Goal: Information Seeking & Learning: Learn about a topic

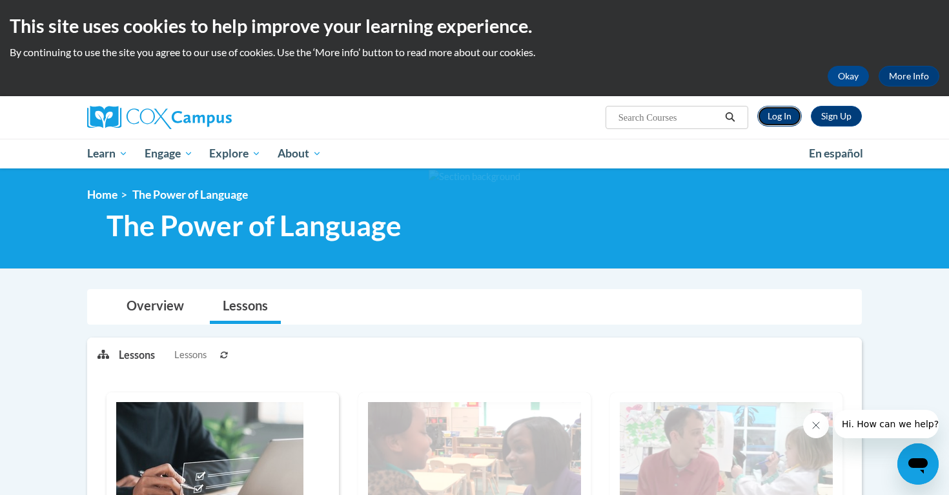
click at [788, 118] on link "Log In" at bounding box center [780, 116] width 45 height 21
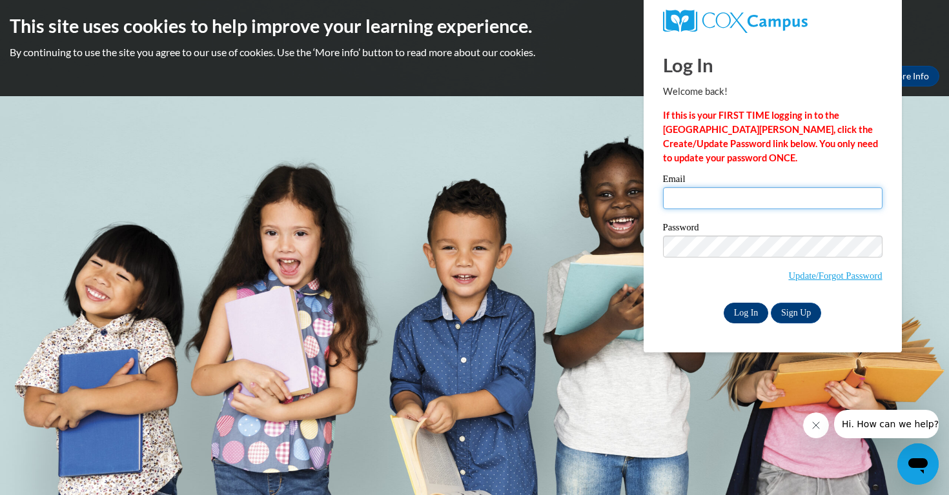
type input "ogspears@crimson.ua.edu"
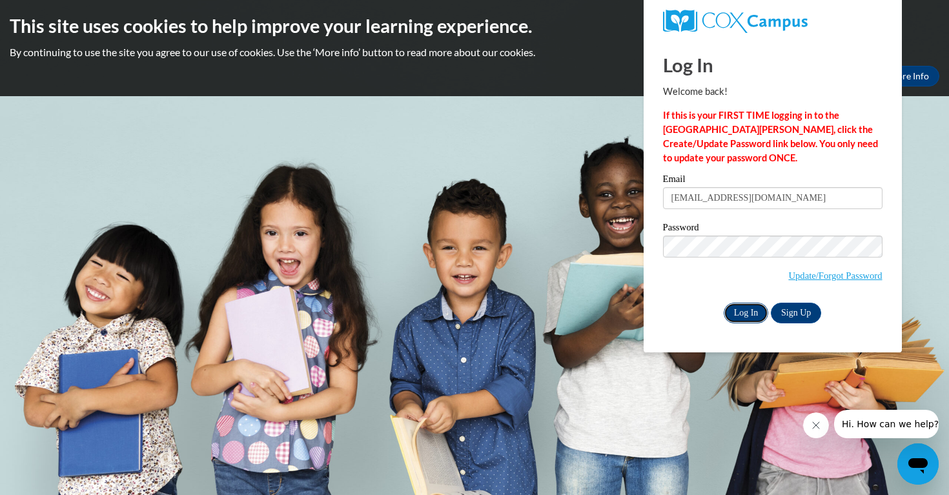
click at [745, 305] on input "Log In" at bounding box center [746, 313] width 45 height 21
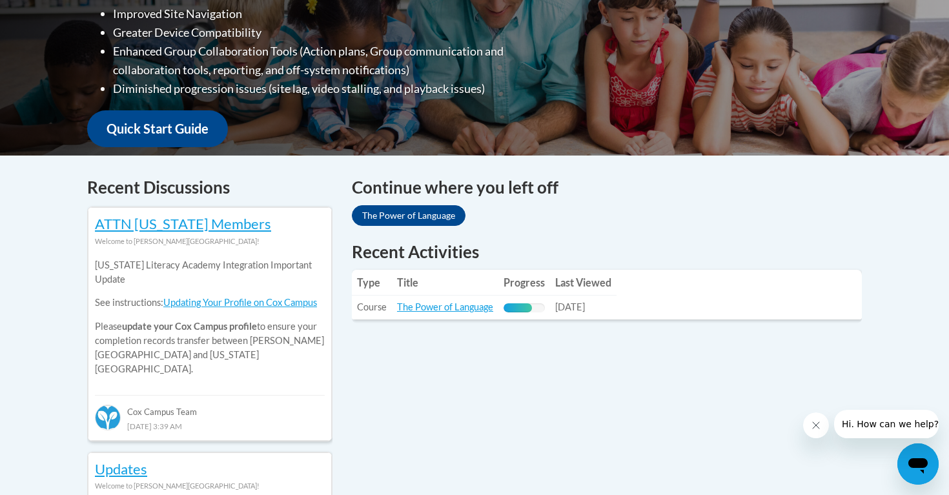
scroll to position [396, 0]
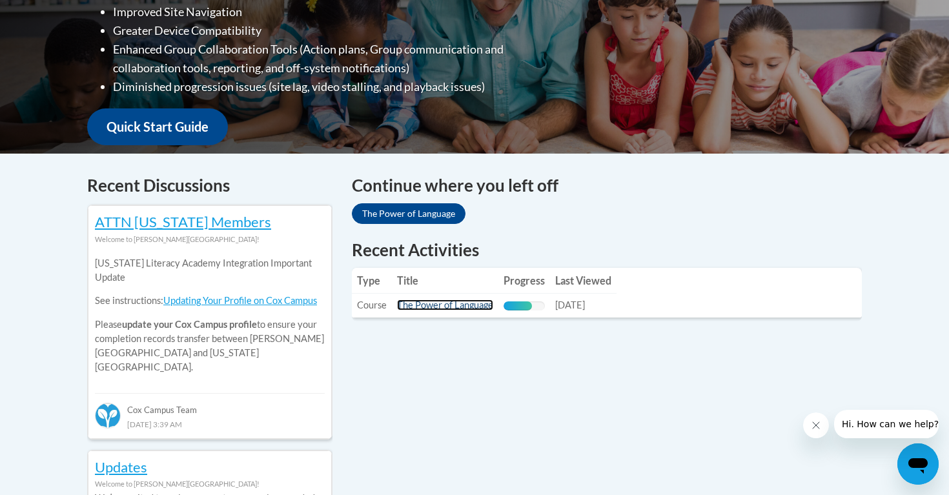
click at [459, 305] on link "The Power of Language" at bounding box center [445, 305] width 96 height 11
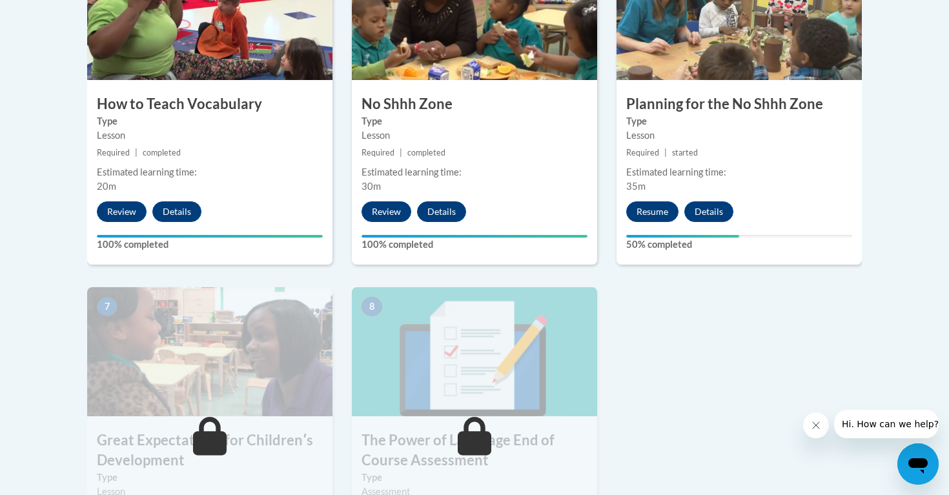
scroll to position [818, 0]
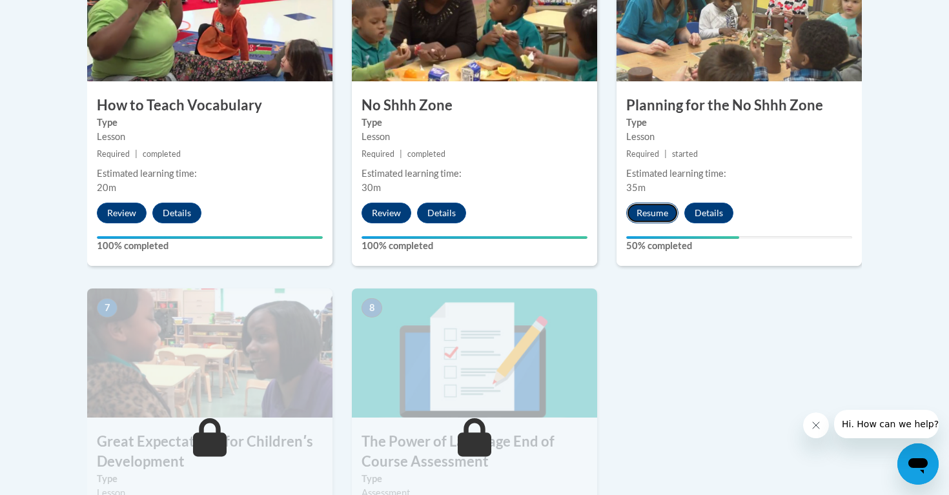
click at [643, 214] on button "Resume" at bounding box center [652, 213] width 52 height 21
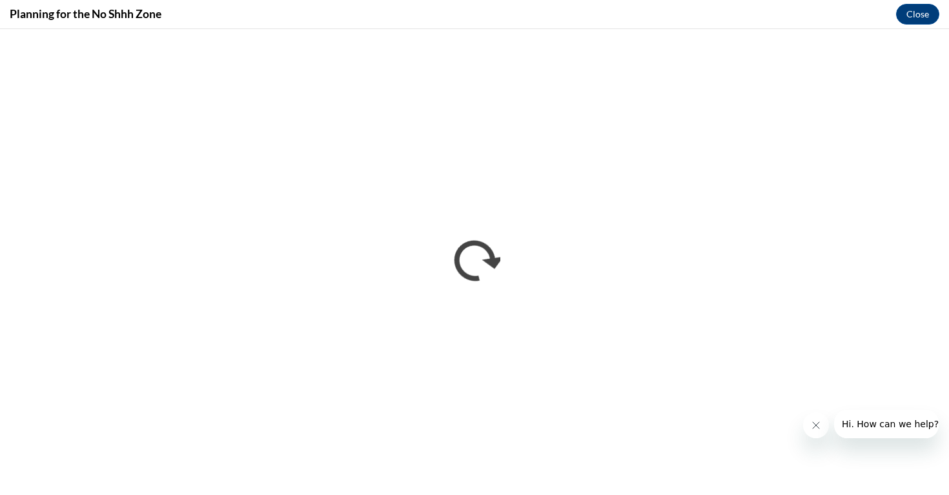
scroll to position [0, 0]
click at [929, 19] on button "Close" at bounding box center [917, 14] width 43 height 21
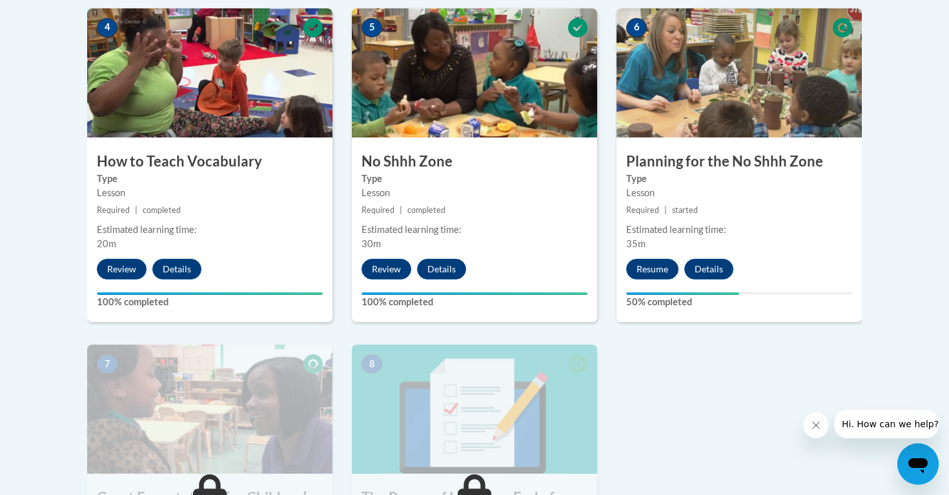
scroll to position [754, 0]
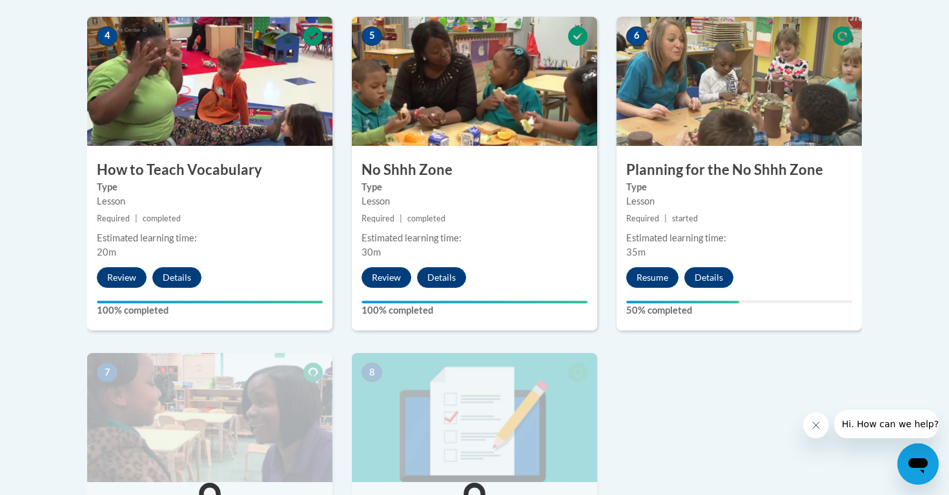
click at [725, 226] on div "6 Planning for the No Shhh Zone Type Lesson Required | started Estimated learni…" at bounding box center [739, 174] width 245 height 314
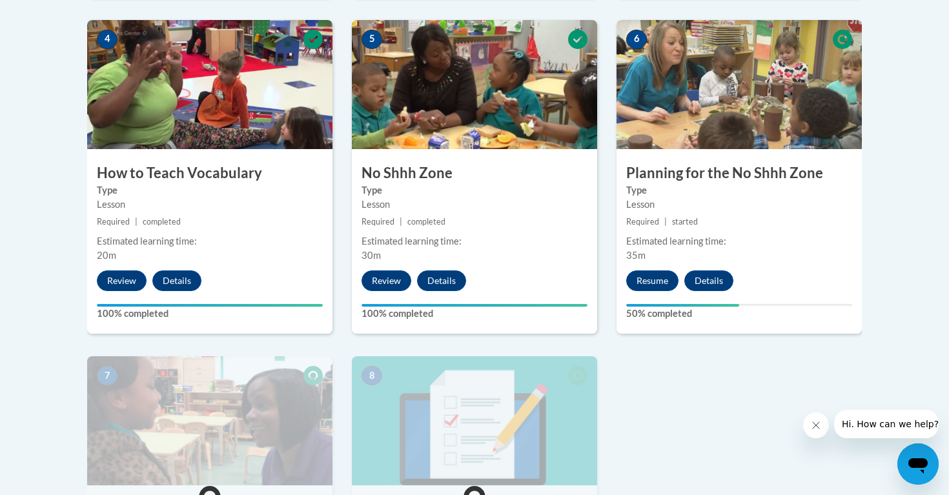
scroll to position [747, 0]
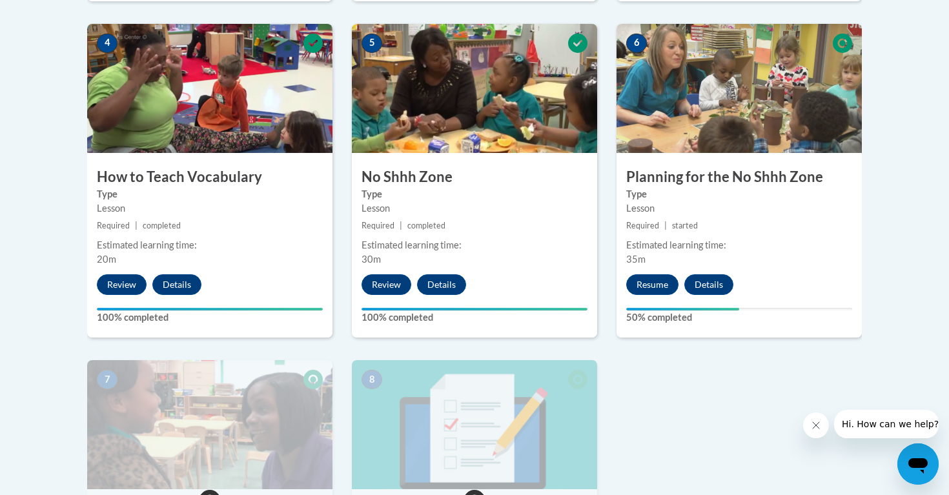
click at [844, 46] on icon at bounding box center [842, 43] width 19 height 19
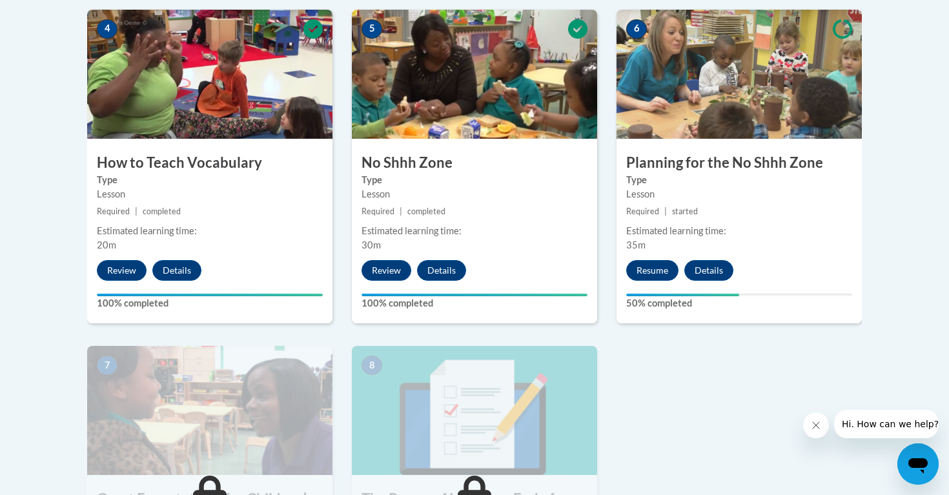
scroll to position [758, 0]
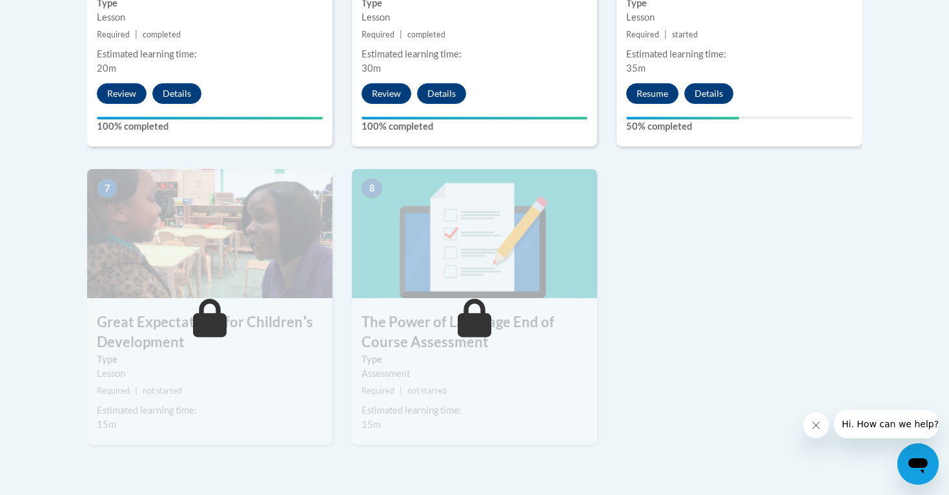
scroll to position [939, 0]
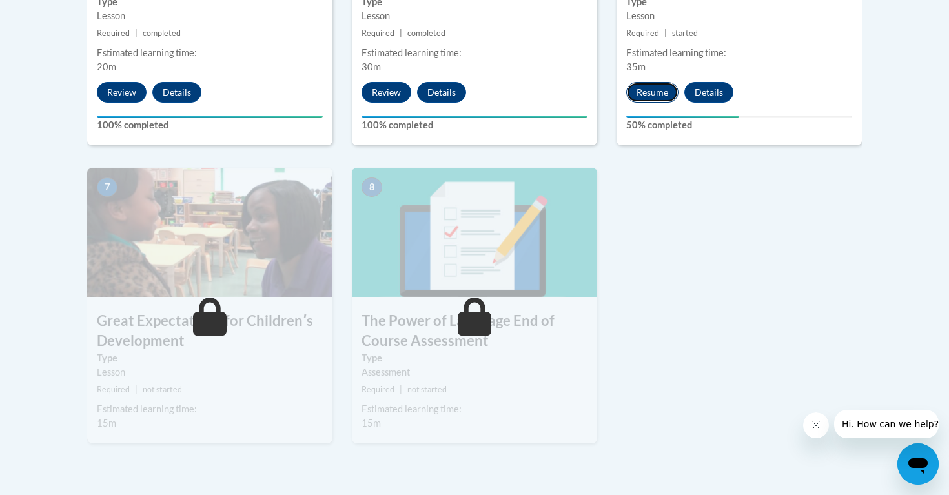
click at [646, 99] on button "Resume" at bounding box center [652, 92] width 52 height 21
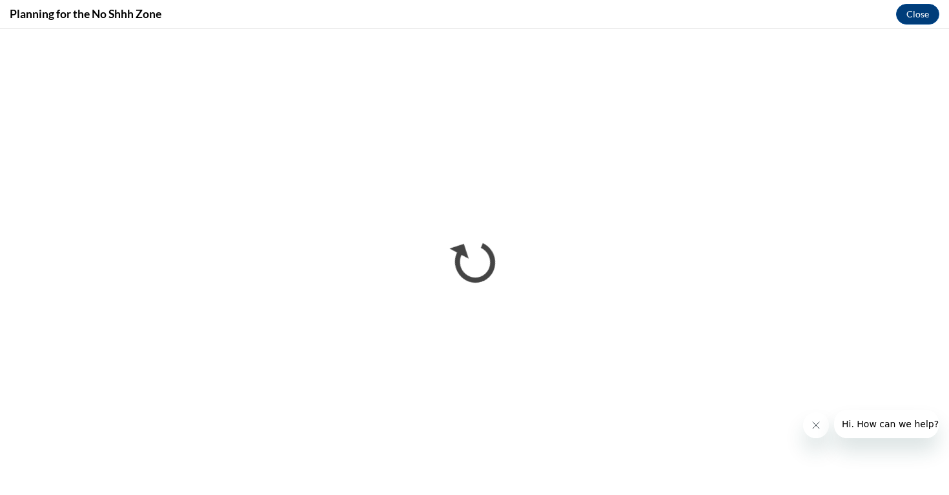
scroll to position [0, 0]
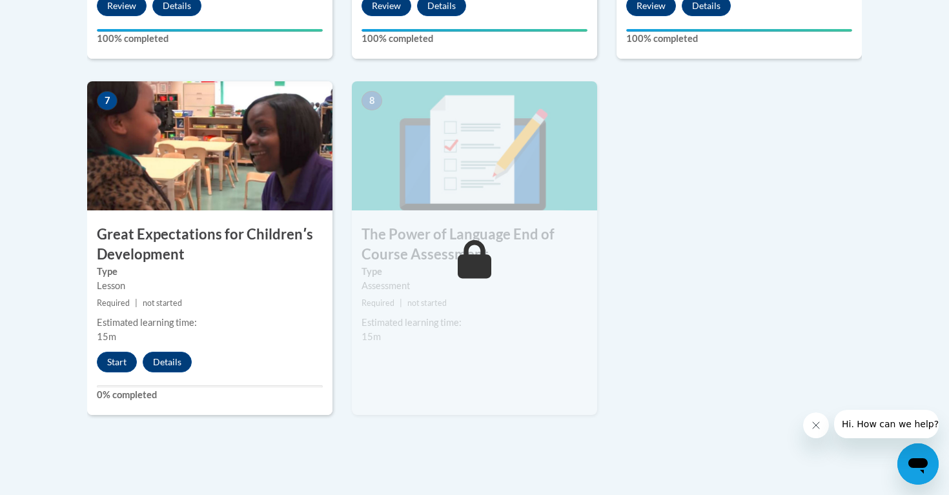
scroll to position [979, 0]
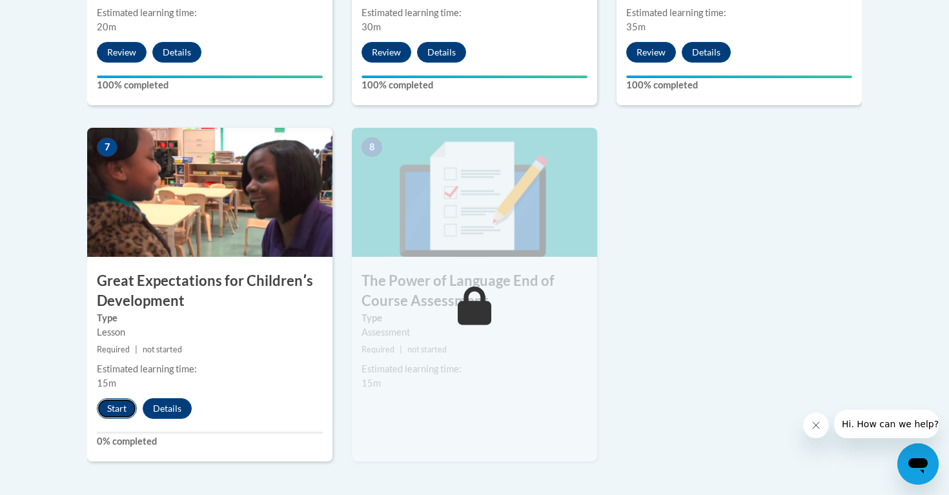
click at [116, 409] on button "Start" at bounding box center [117, 408] width 40 height 21
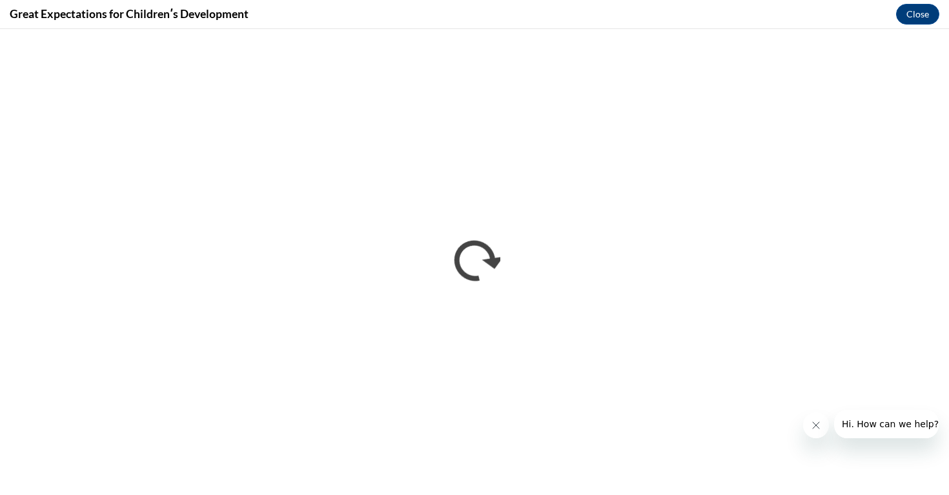
scroll to position [0, 0]
click at [921, 12] on button "Close" at bounding box center [917, 14] width 43 height 21
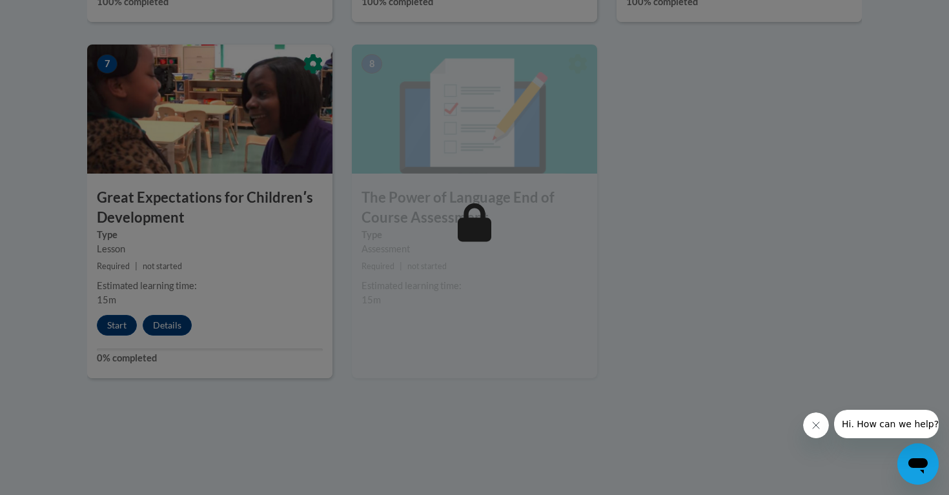
scroll to position [1064, 0]
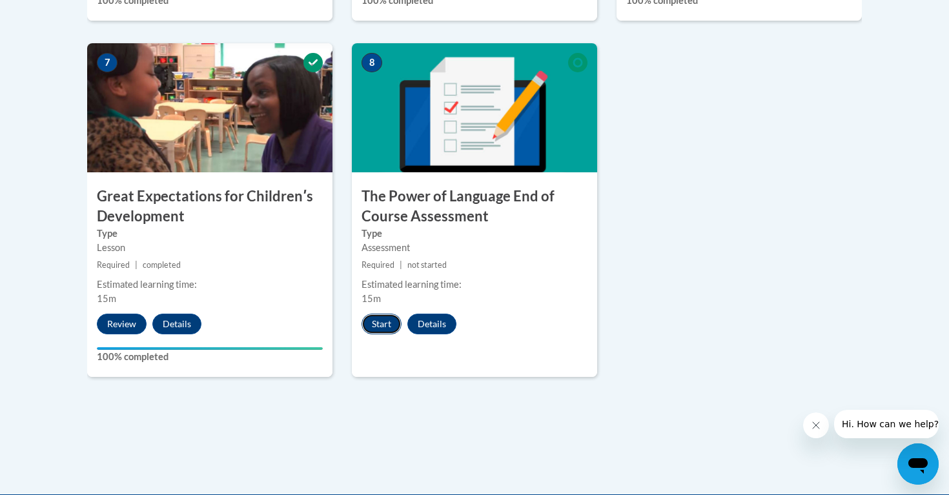
click at [384, 320] on button "Start" at bounding box center [382, 324] width 40 height 21
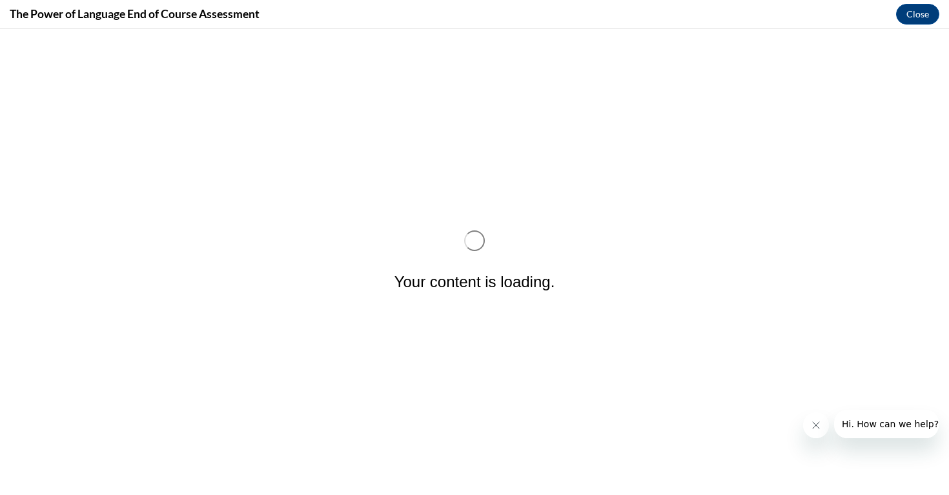
scroll to position [0, 0]
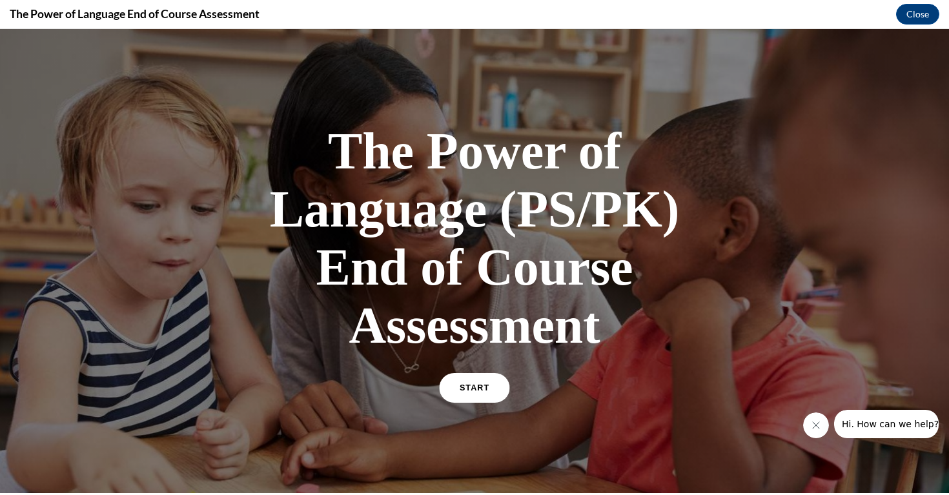
click at [482, 380] on link "START" at bounding box center [474, 388] width 70 height 30
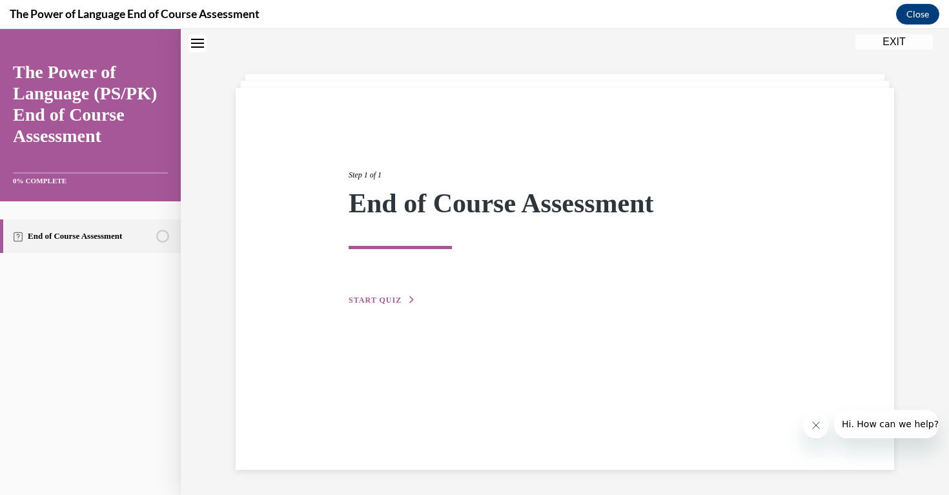
scroll to position [41, 0]
click at [386, 294] on button "START QUIZ" at bounding box center [382, 300] width 67 height 12
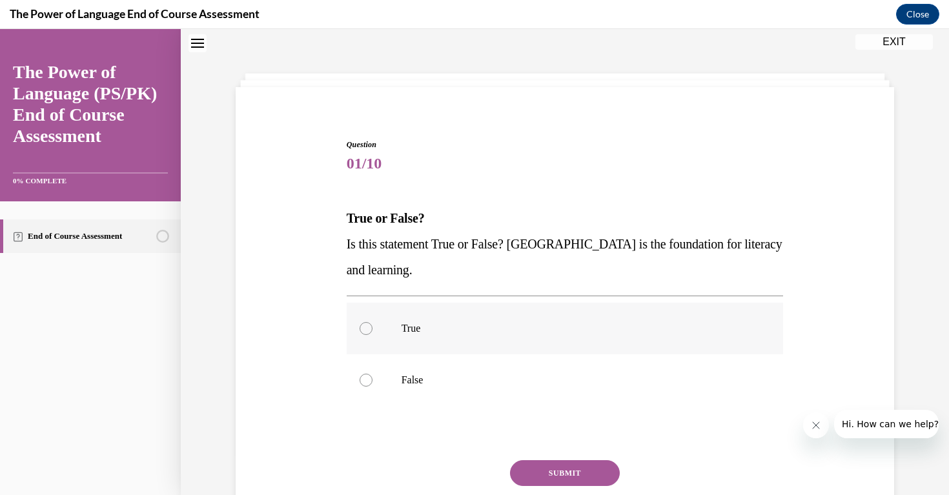
click at [390, 333] on label "True" at bounding box center [565, 329] width 437 height 52
click at [373, 333] on input "True" at bounding box center [366, 328] width 13 height 13
radio input "true"
click at [568, 471] on button "SUBMIT" at bounding box center [565, 473] width 110 height 26
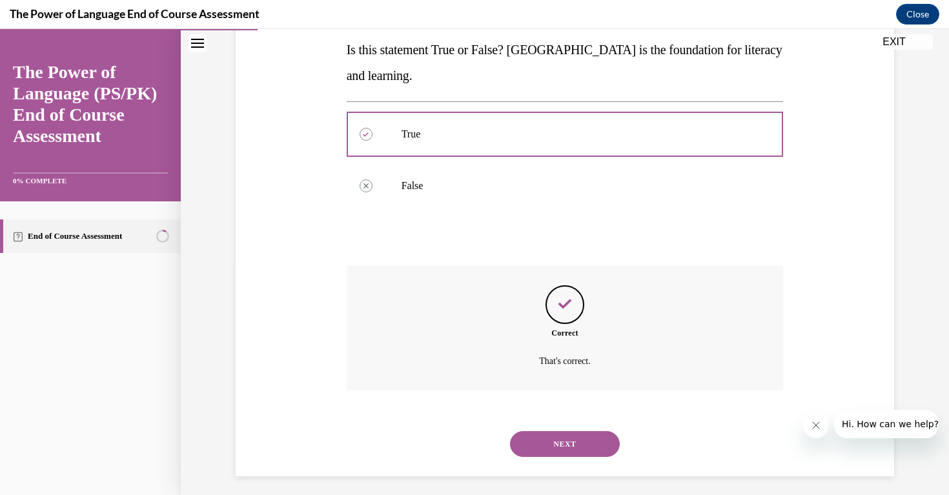
scroll to position [242, 0]
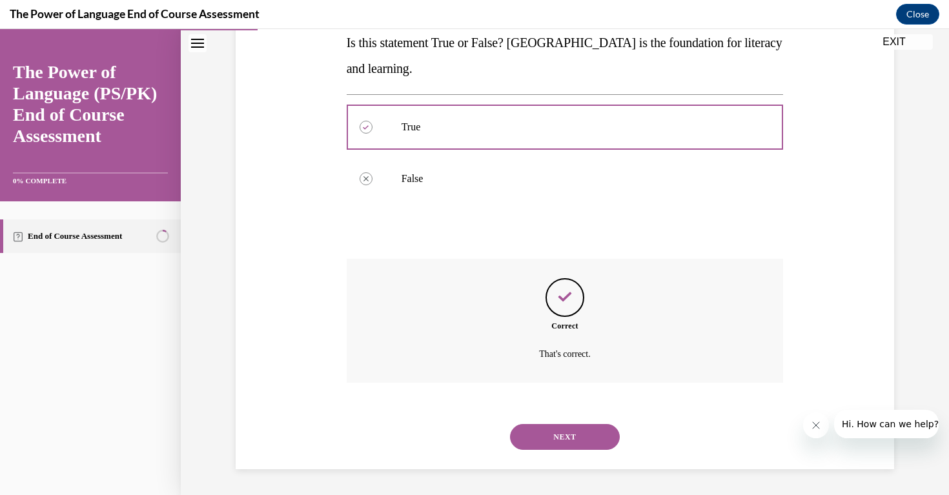
click at [568, 440] on button "NEXT" at bounding box center [565, 437] width 110 height 26
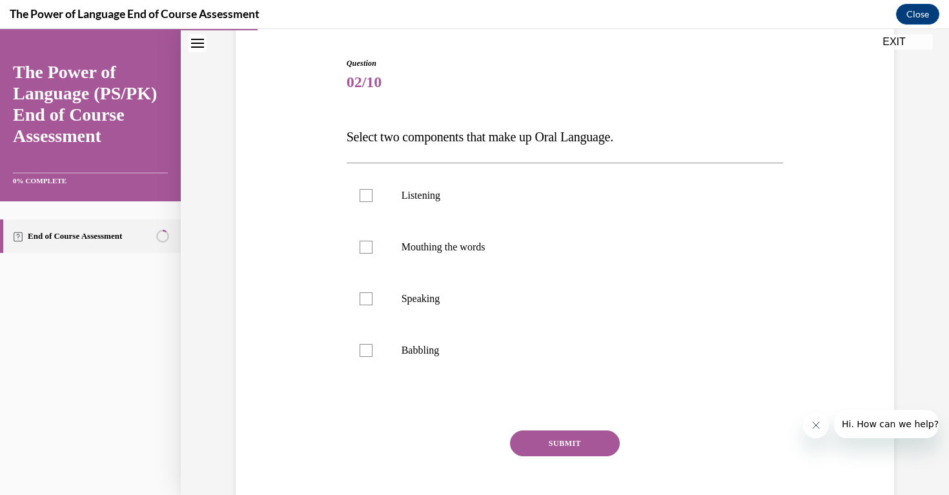
scroll to position [123, 0]
click at [437, 304] on p "Speaking" at bounding box center [577, 298] width 350 height 13
click at [373, 304] on input "Speaking" at bounding box center [366, 298] width 13 height 13
checkbox input "true"
click at [453, 257] on label "Mouthing the words" at bounding box center [565, 247] width 437 height 52
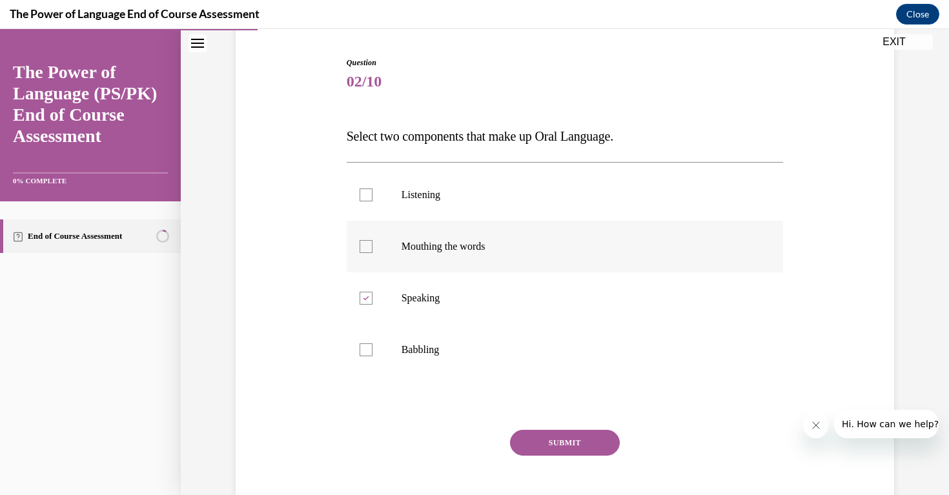
click at [373, 253] on input "Mouthing the words" at bounding box center [366, 246] width 13 height 13
checkbox input "true"
click at [560, 441] on button "SUBMIT" at bounding box center [565, 443] width 110 height 26
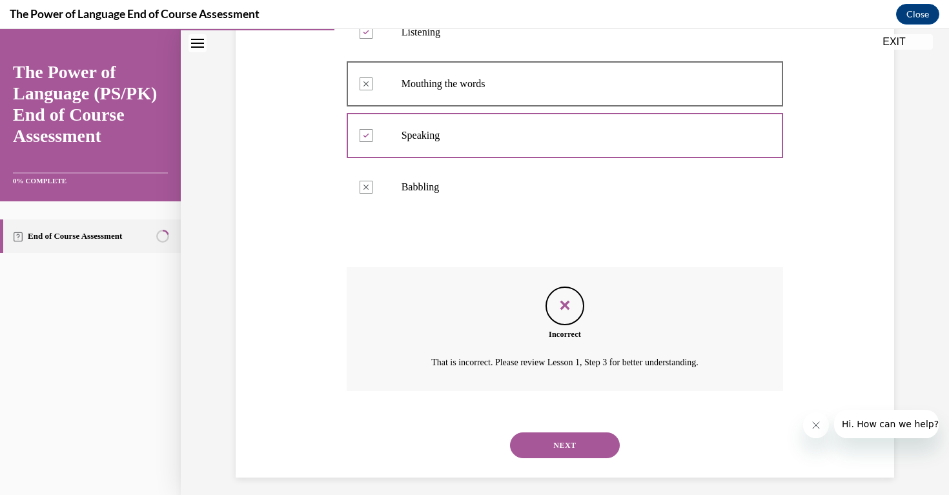
scroll to position [294, 0]
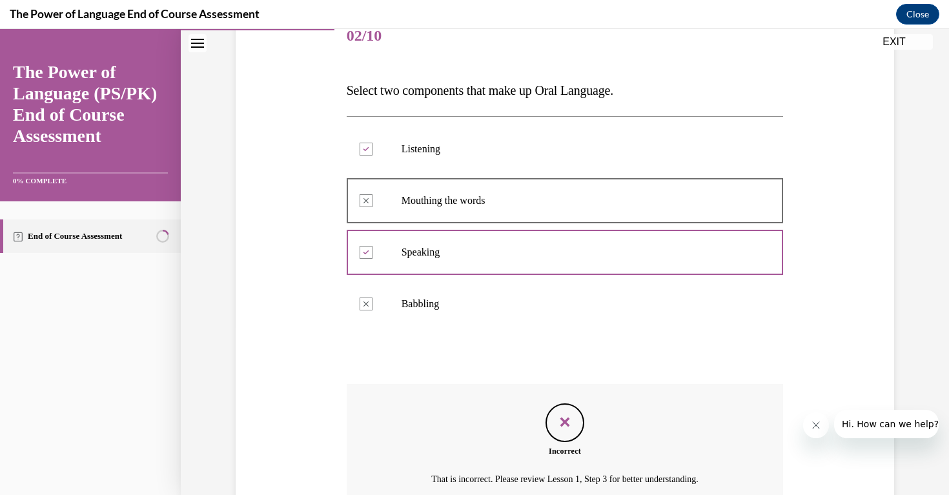
click at [513, 143] on p "Listening" at bounding box center [577, 149] width 350 height 13
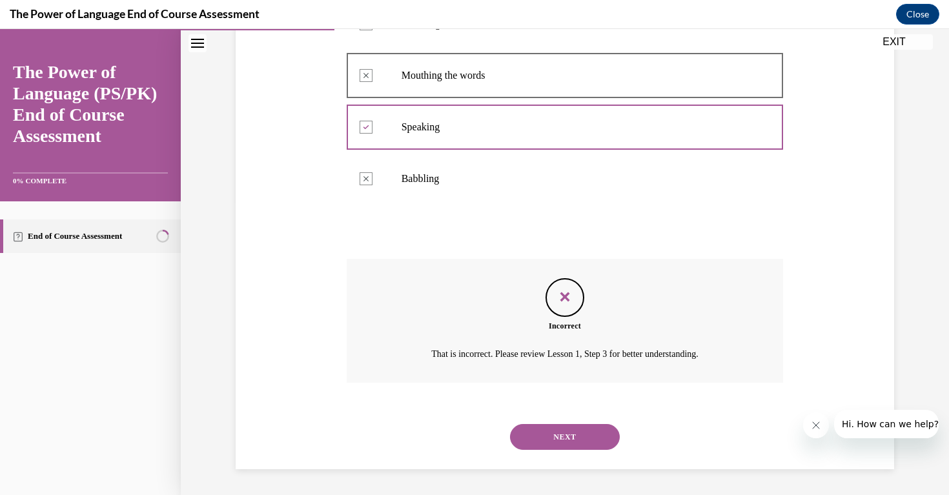
click at [556, 444] on button "NEXT" at bounding box center [565, 437] width 110 height 26
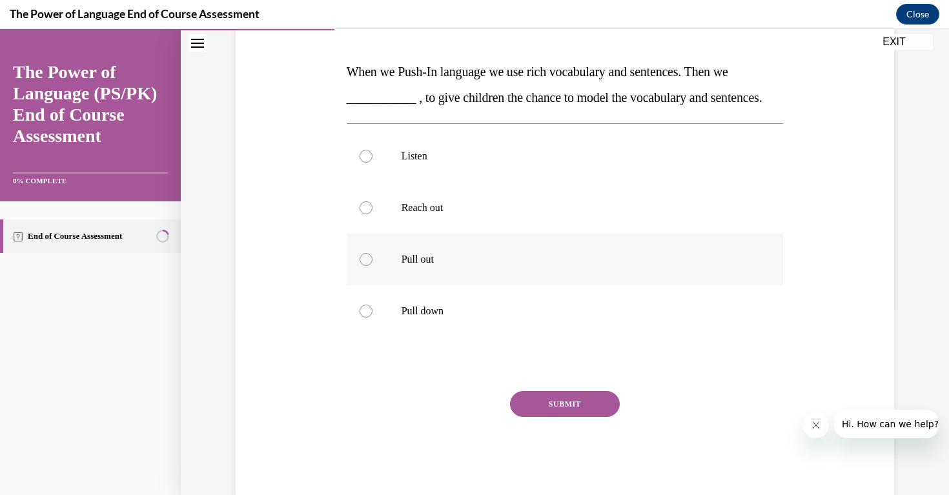
scroll to position [191, 0]
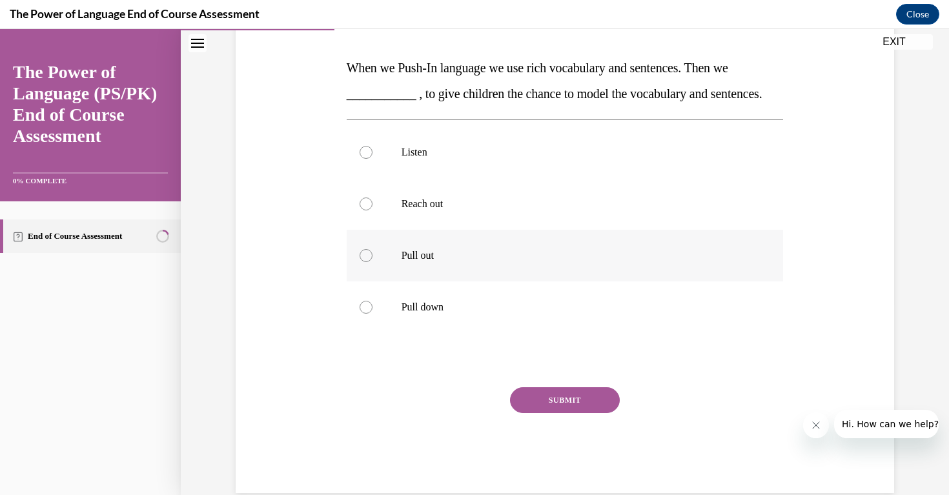
click at [431, 262] on p "Pull out" at bounding box center [577, 255] width 350 height 13
click at [373, 262] on input "Pull out" at bounding box center [366, 255] width 13 height 13
radio input "true"
click at [572, 413] on button "SUBMIT" at bounding box center [565, 400] width 110 height 26
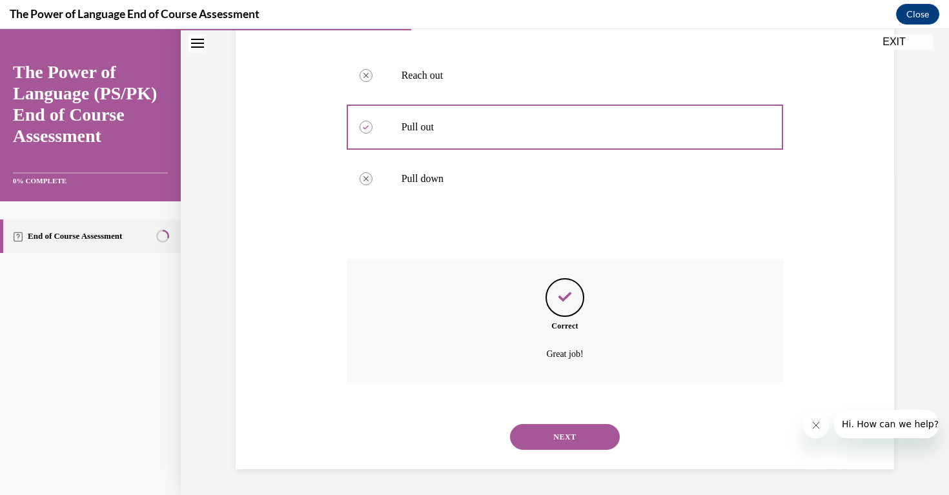
scroll to position [346, 0]
click at [552, 436] on button "NEXT" at bounding box center [565, 437] width 110 height 26
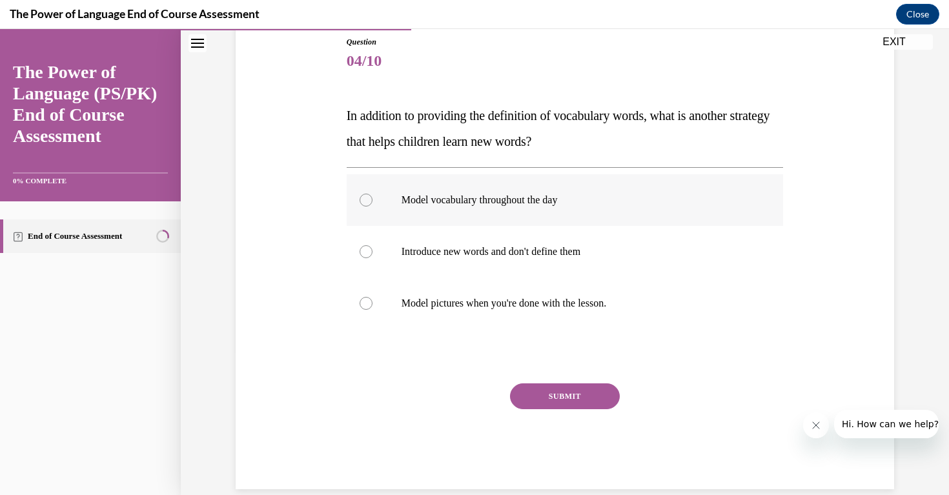
click at [552, 196] on p "Model vocabulary throughout the day" at bounding box center [577, 200] width 350 height 13
click at [373, 196] on input "Model vocabulary throughout the day" at bounding box center [366, 200] width 13 height 13
radio input "true"
click at [574, 396] on button "SUBMIT" at bounding box center [565, 397] width 110 height 26
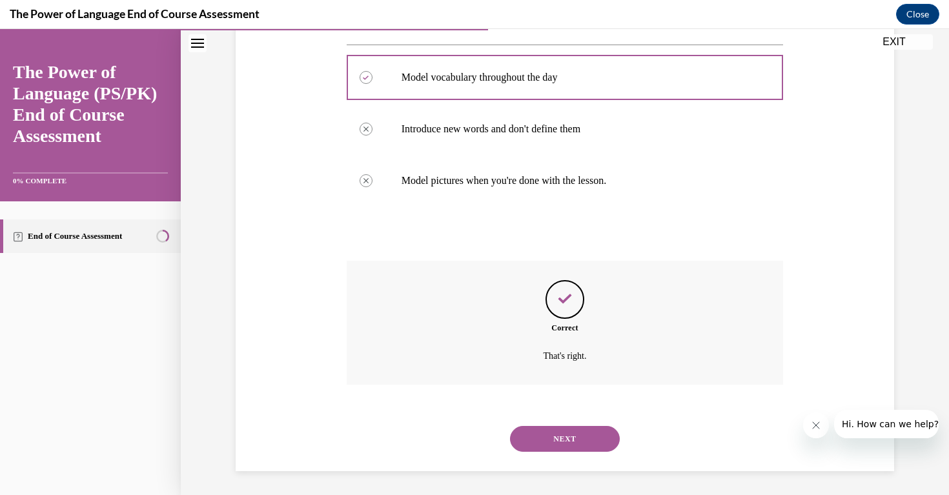
scroll to position [268, 0]
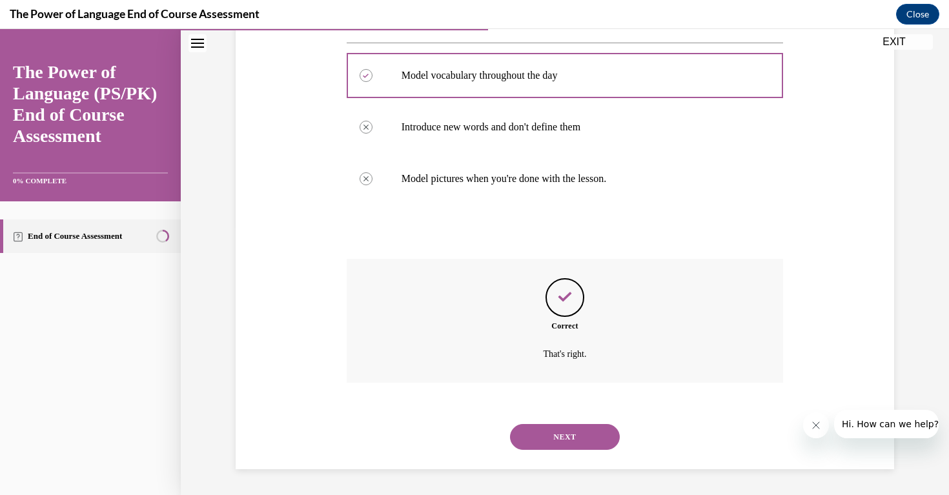
click at [562, 433] on button "NEXT" at bounding box center [565, 437] width 110 height 26
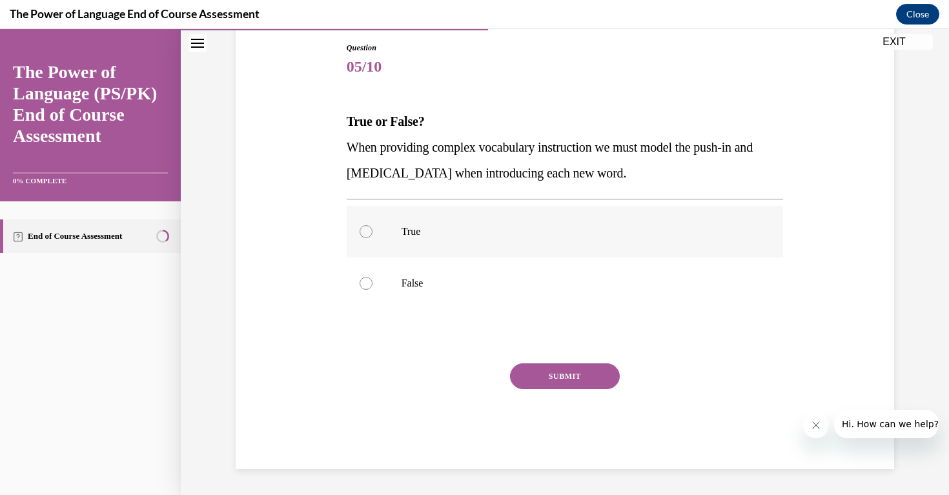
click at [396, 230] on label "True" at bounding box center [565, 232] width 437 height 52
click at [373, 230] on input "True" at bounding box center [366, 231] width 13 height 13
radio input "true"
click at [575, 377] on button "SUBMIT" at bounding box center [565, 377] width 110 height 26
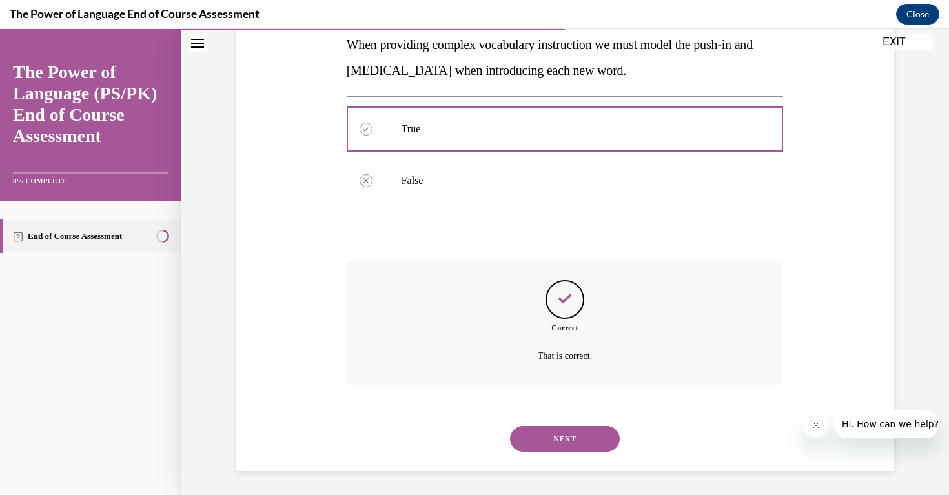
scroll to position [242, 0]
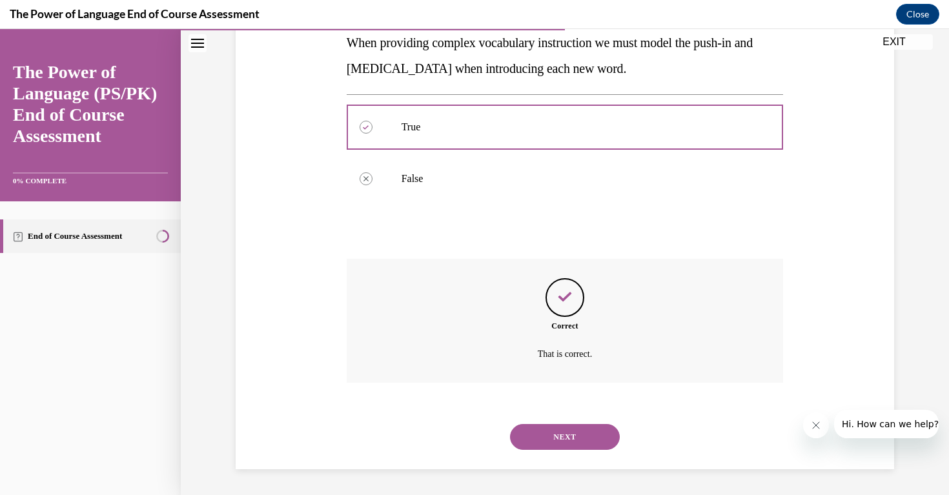
click at [563, 442] on button "NEXT" at bounding box center [565, 437] width 110 height 26
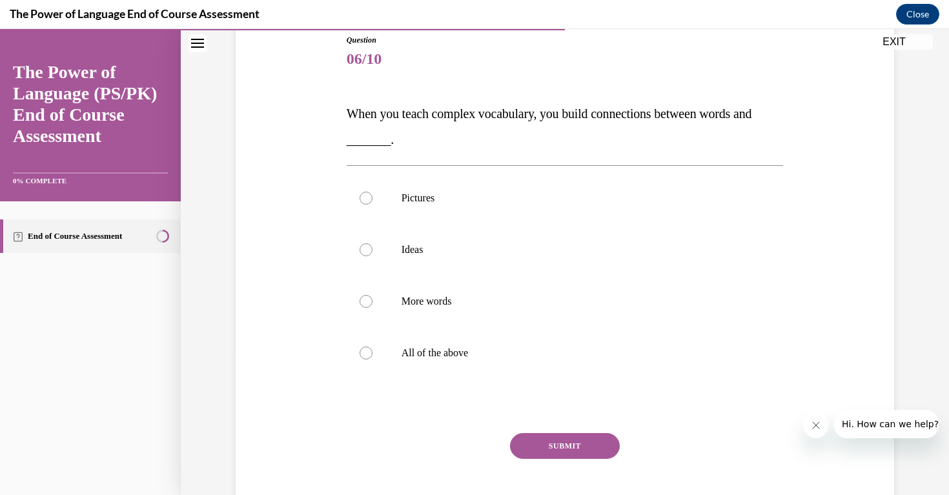
scroll to position [148, 0]
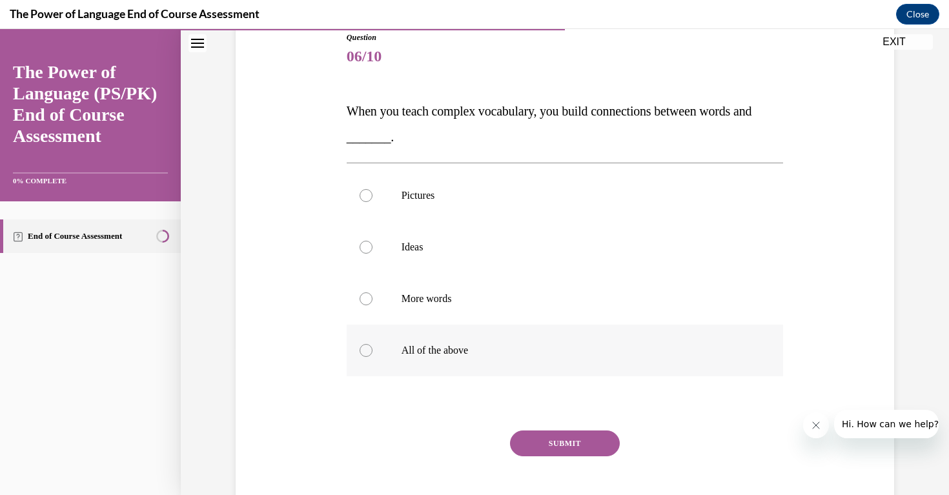
click at [473, 357] on label "All of the above" at bounding box center [565, 351] width 437 height 52
click at [373, 357] on input "All of the above" at bounding box center [366, 350] width 13 height 13
radio input "true"
click at [569, 442] on button "SUBMIT" at bounding box center [565, 444] width 110 height 26
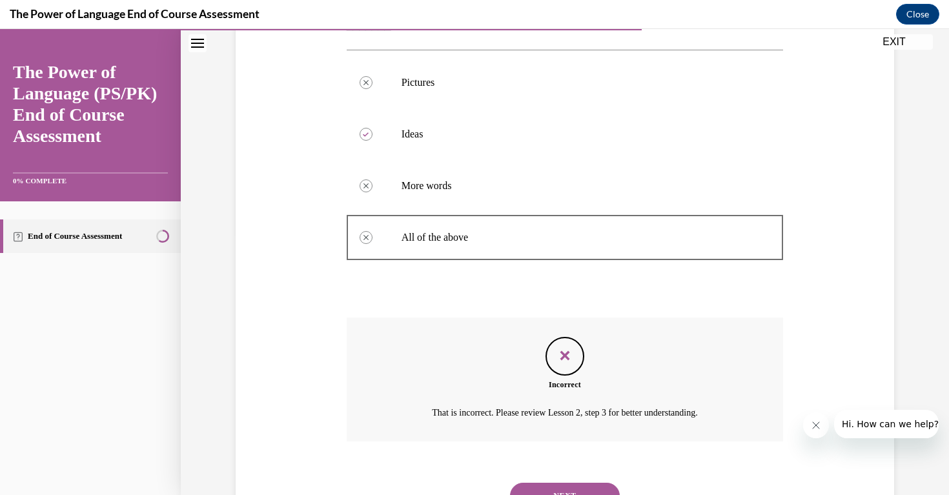
scroll to position [320, 0]
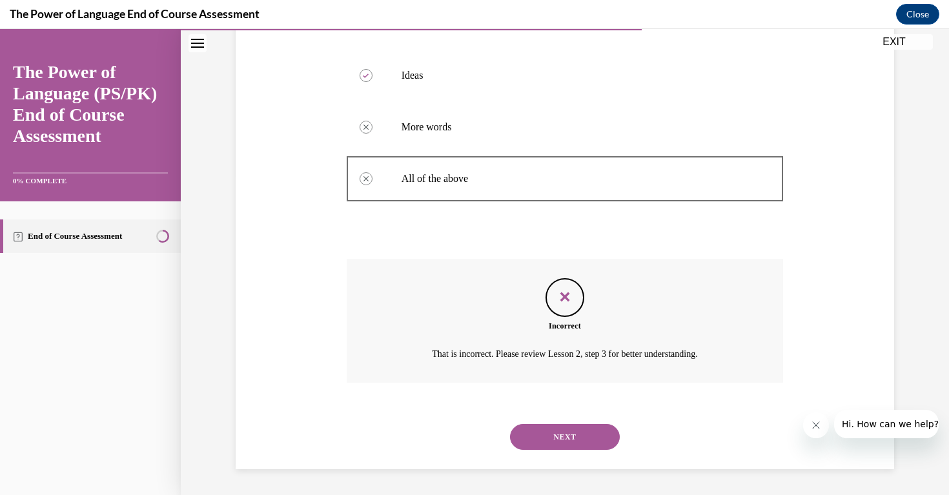
click at [557, 440] on button "NEXT" at bounding box center [565, 437] width 110 height 26
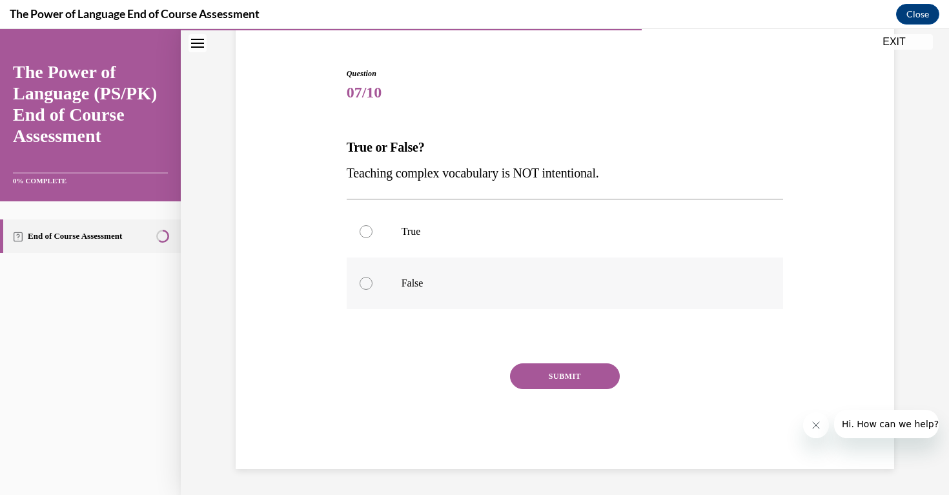
click at [440, 288] on p "False" at bounding box center [577, 283] width 350 height 13
click at [373, 288] on input "False" at bounding box center [366, 283] width 13 height 13
radio input "true"
click at [573, 372] on button "SUBMIT" at bounding box center [565, 377] width 110 height 26
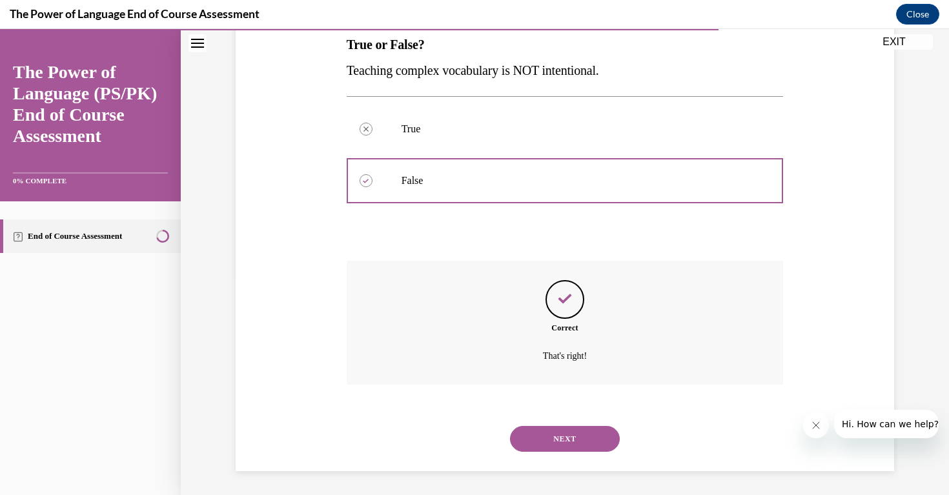
scroll to position [216, 0]
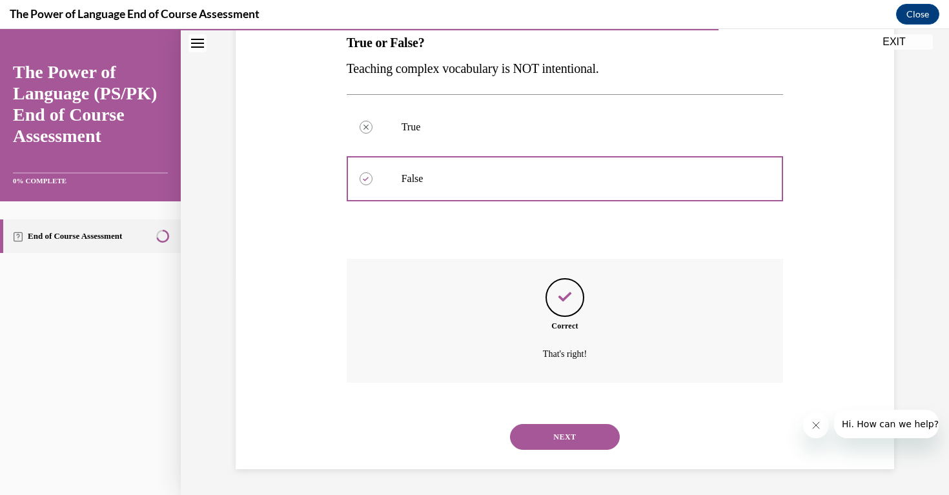
click at [564, 437] on button "NEXT" at bounding box center [565, 437] width 110 height 26
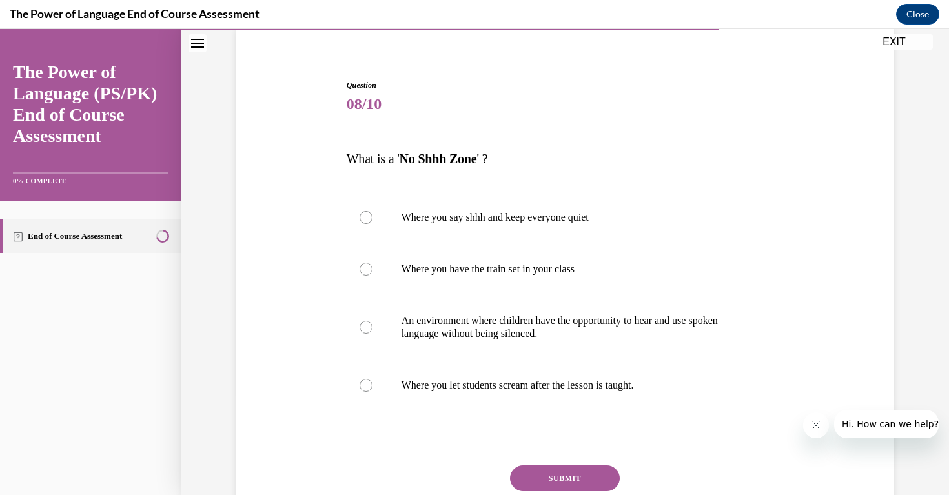
scroll to position [202, 0]
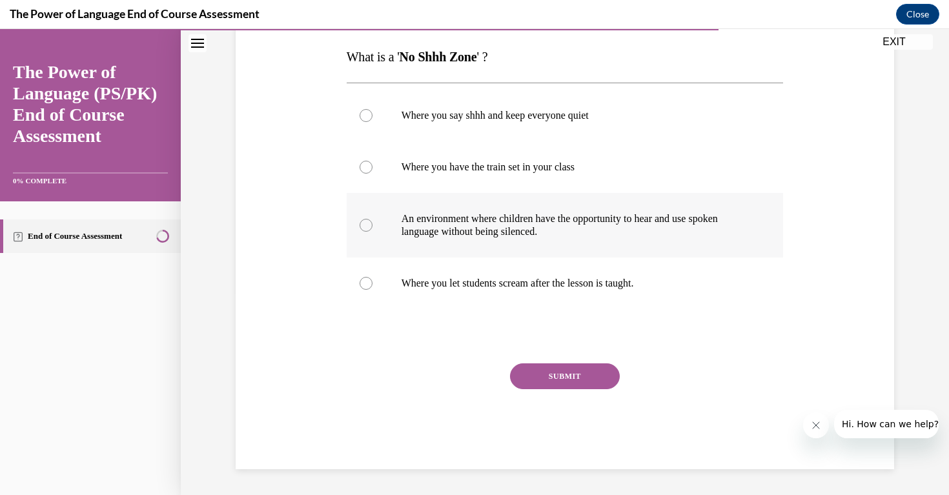
click at [582, 229] on p "An environment where children have the opportunity to hear and use spoken langu…" at bounding box center [577, 225] width 350 height 26
click at [373, 229] on input "An environment where children have the opportunity to hear and use spoken langu…" at bounding box center [366, 225] width 13 height 13
radio input "true"
click at [573, 375] on button "SUBMIT" at bounding box center [565, 377] width 110 height 26
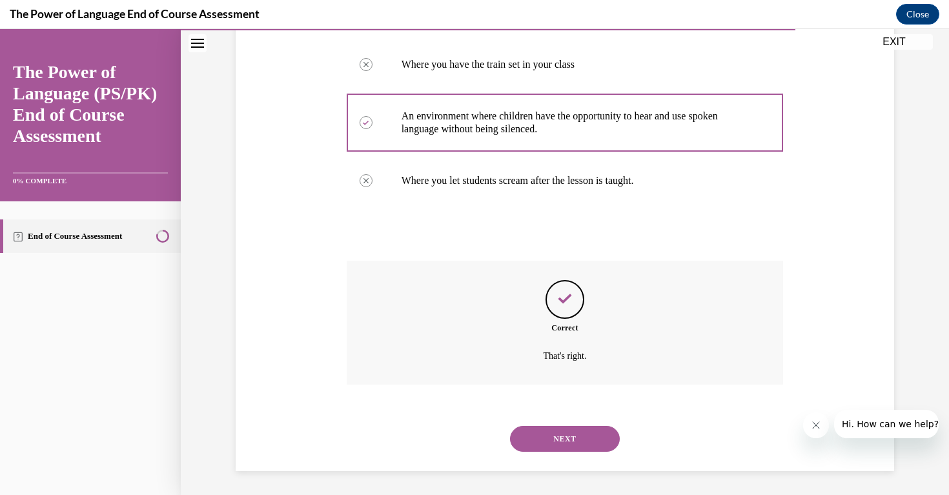
scroll to position [307, 0]
click at [575, 433] on button "NEXT" at bounding box center [565, 437] width 110 height 26
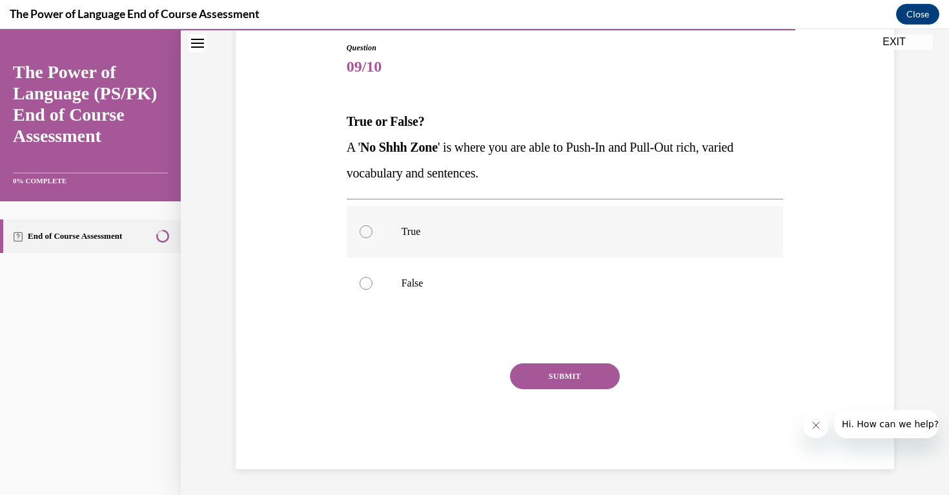
click at [425, 245] on label "True" at bounding box center [565, 232] width 437 height 52
click at [373, 238] on input "True" at bounding box center [366, 231] width 13 height 13
radio input "true"
click at [559, 372] on button "SUBMIT" at bounding box center [565, 377] width 110 height 26
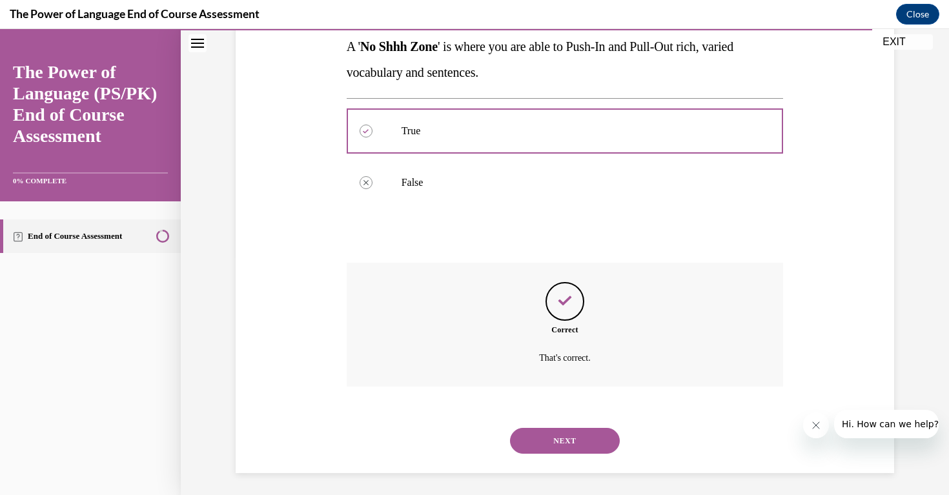
scroll to position [242, 0]
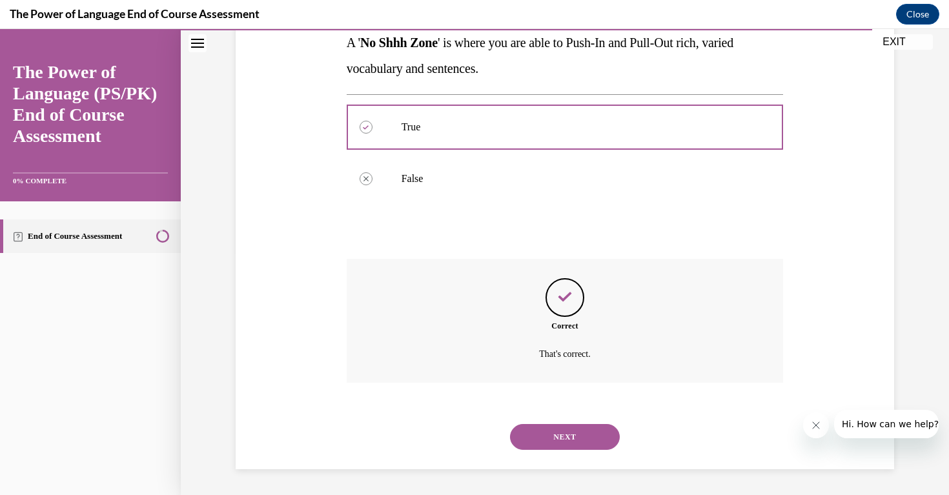
click at [556, 433] on button "NEXT" at bounding box center [565, 437] width 110 height 26
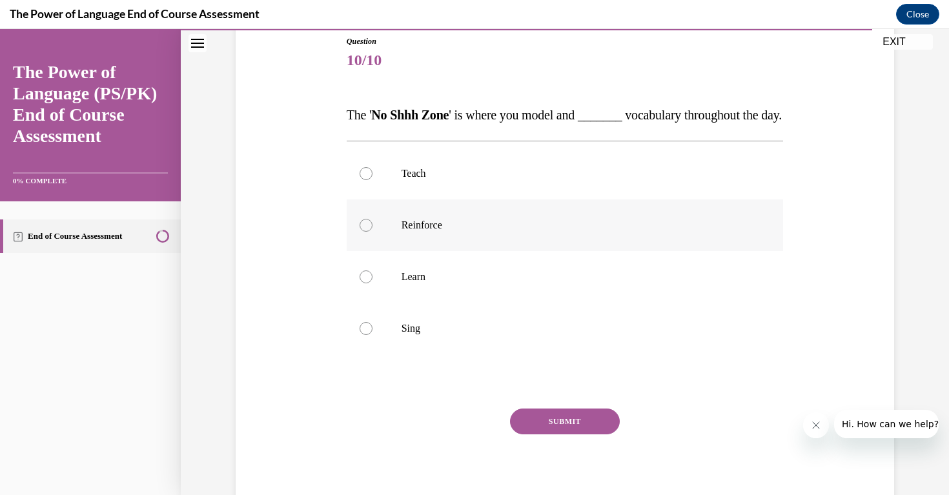
scroll to position [141, 0]
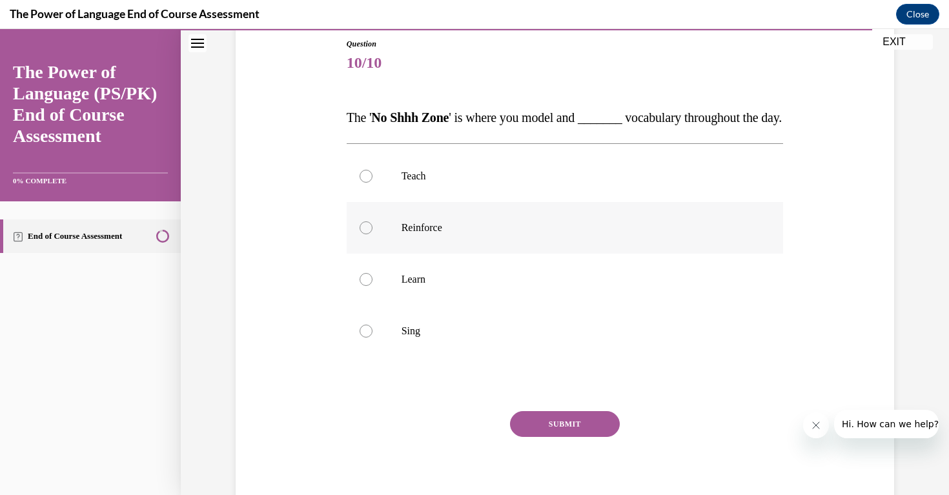
click at [457, 254] on label "Reinforce" at bounding box center [565, 228] width 437 height 52
click at [373, 234] on input "Reinforce" at bounding box center [366, 228] width 13 height 13
radio input "true"
click at [560, 437] on button "SUBMIT" at bounding box center [565, 424] width 110 height 26
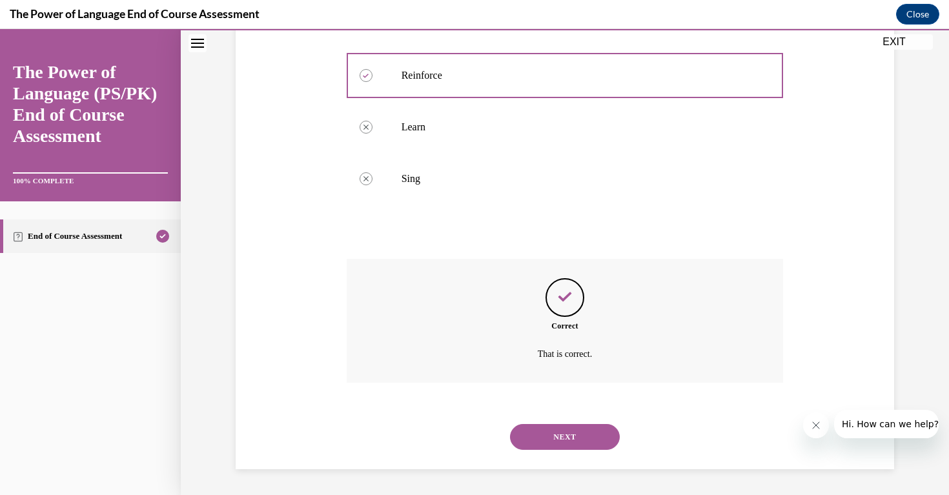
scroll to position [320, 0]
click at [562, 439] on button "NEXT" at bounding box center [565, 437] width 110 height 26
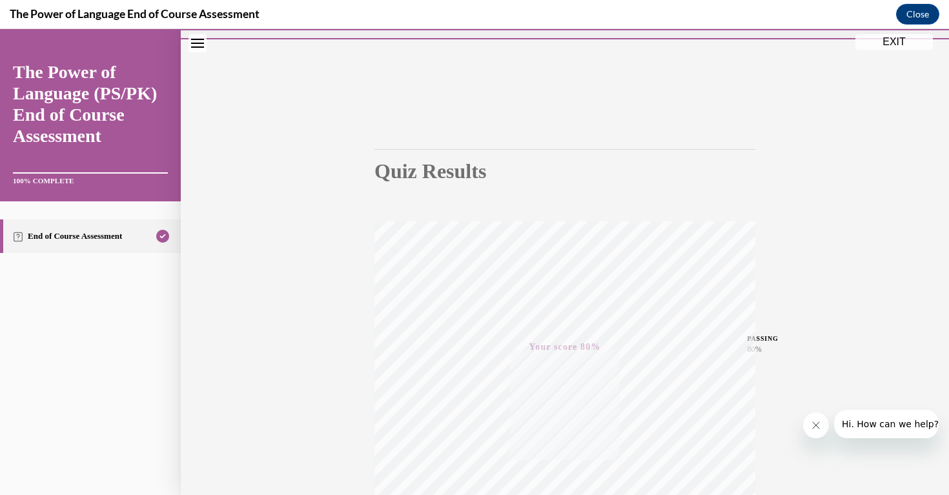
scroll to position [0, 0]
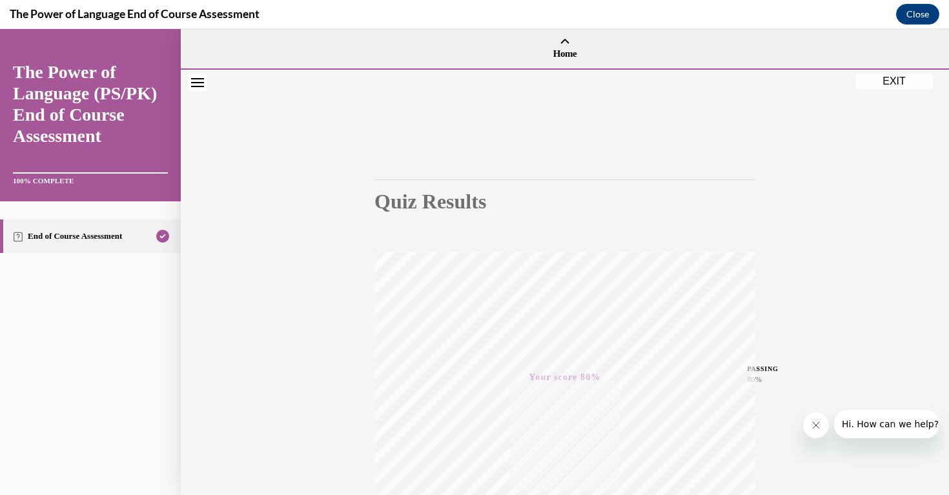
click at [895, 81] on button "EXIT" at bounding box center [894, 81] width 77 height 15
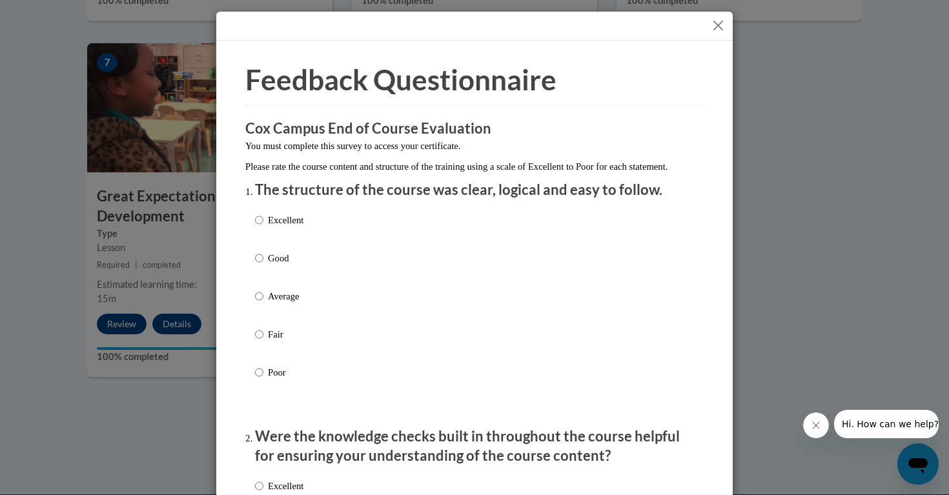
click at [288, 227] on p "Excellent" at bounding box center [286, 220] width 36 height 14
click at [263, 227] on input "Excellent" at bounding box center [259, 220] width 8 height 14
radio input "true"
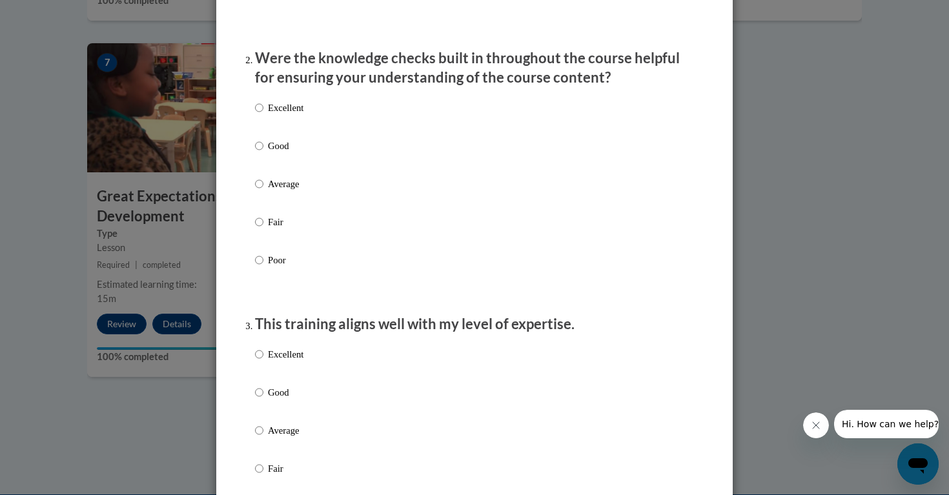
scroll to position [375, 0]
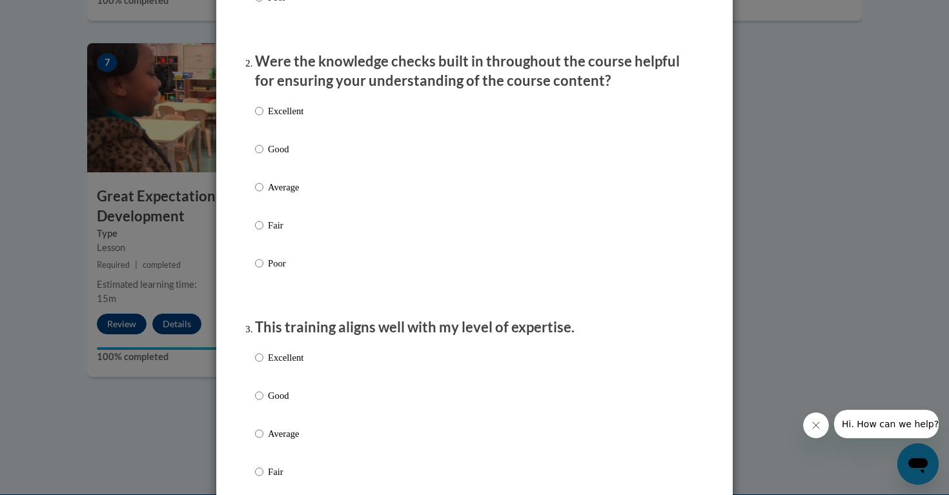
click at [296, 118] on p "Excellent" at bounding box center [286, 111] width 36 height 14
click at [263, 118] on input "Excellent" at bounding box center [259, 111] width 8 height 14
radio input "true"
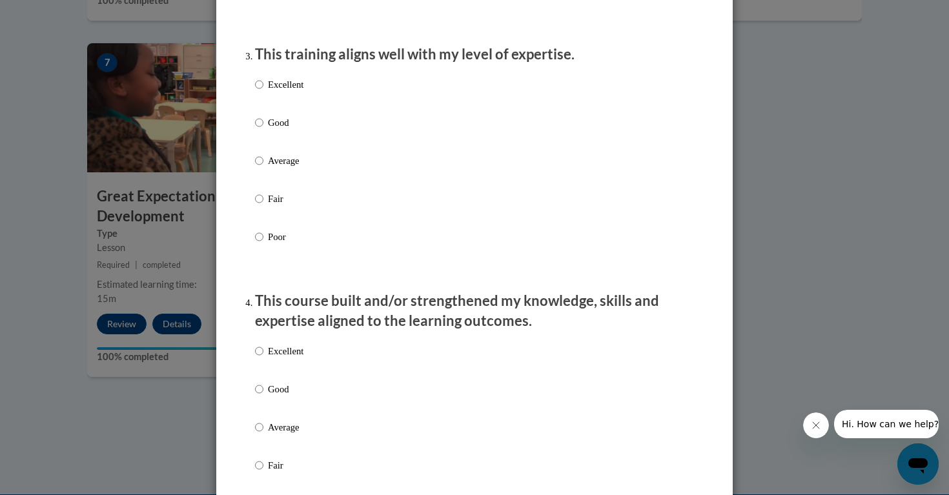
scroll to position [684, 0]
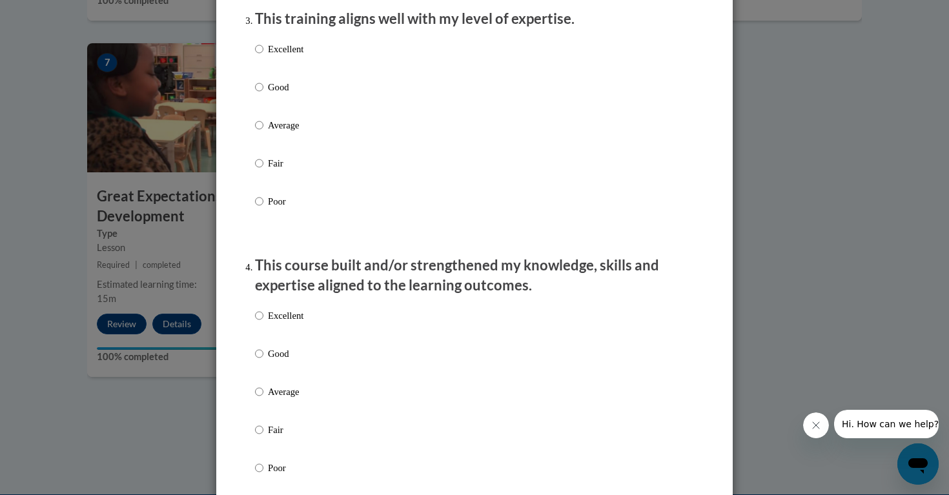
click at [285, 56] on p "Excellent" at bounding box center [286, 49] width 36 height 14
click at [263, 56] on input "Excellent" at bounding box center [259, 49] width 8 height 14
radio input "true"
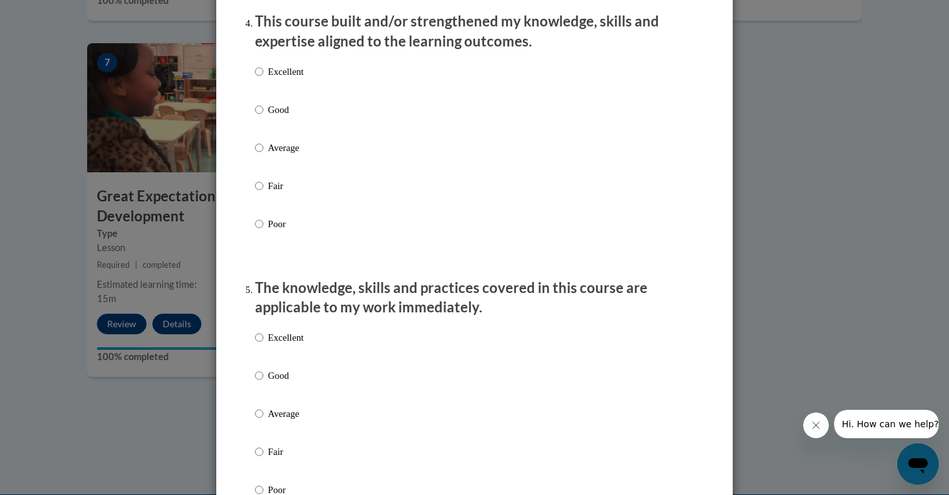
scroll to position [927, 0]
click at [275, 79] on p "Excellent" at bounding box center [286, 72] width 36 height 14
click at [263, 79] on input "Excellent" at bounding box center [259, 72] width 8 height 14
radio input "true"
click at [284, 346] on p "Excellent" at bounding box center [286, 338] width 36 height 14
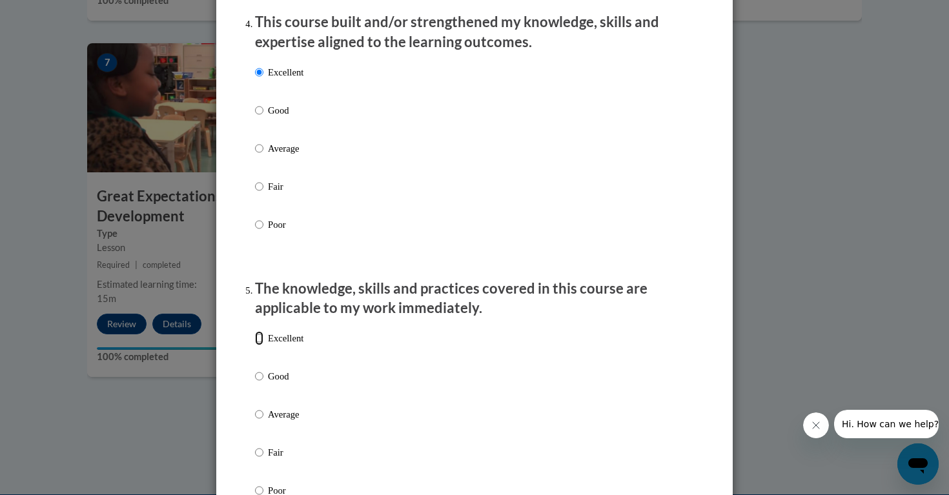
click at [263, 346] on input "Excellent" at bounding box center [259, 338] width 8 height 14
radio input "true"
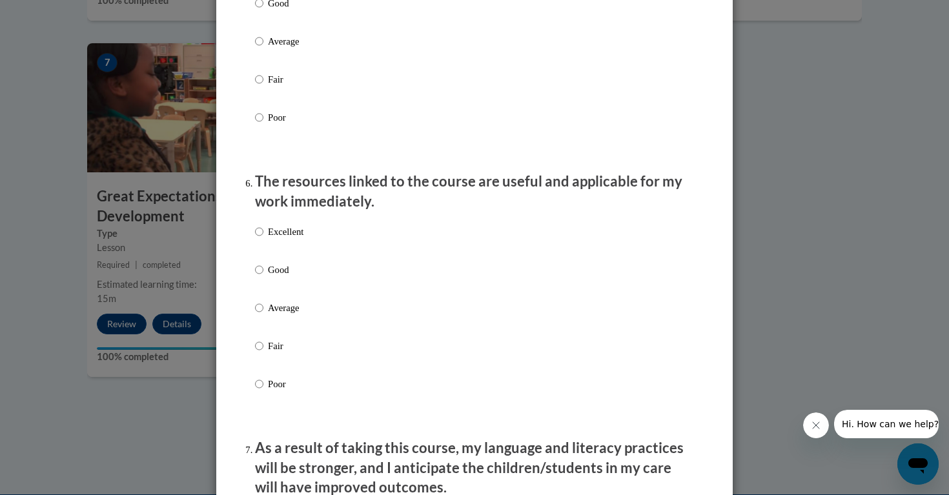
scroll to position [1306, 0]
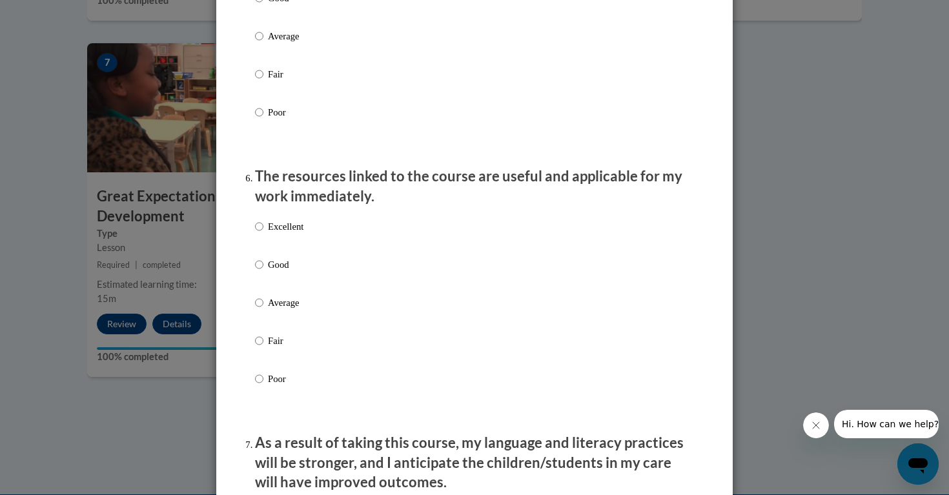
click at [276, 234] on p "Excellent" at bounding box center [286, 227] width 36 height 14
click at [263, 234] on input "Excellent" at bounding box center [259, 227] width 8 height 14
radio input "true"
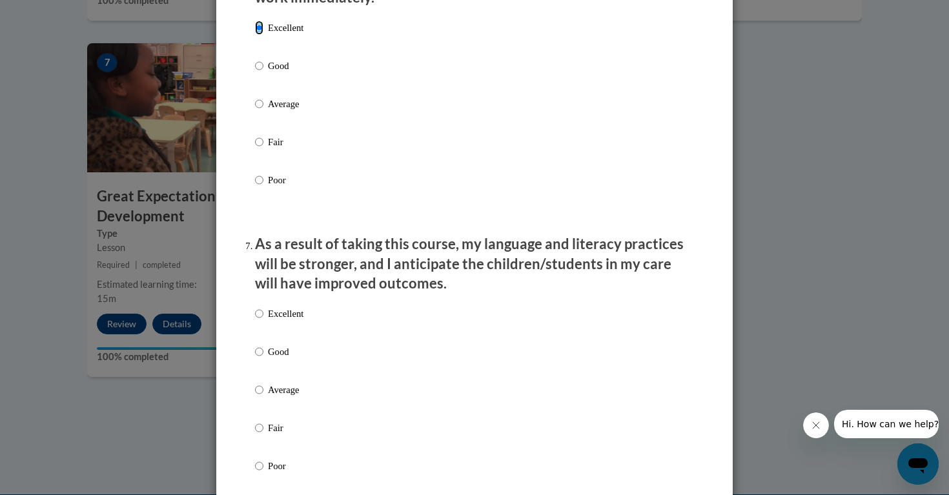
scroll to position [1509, 0]
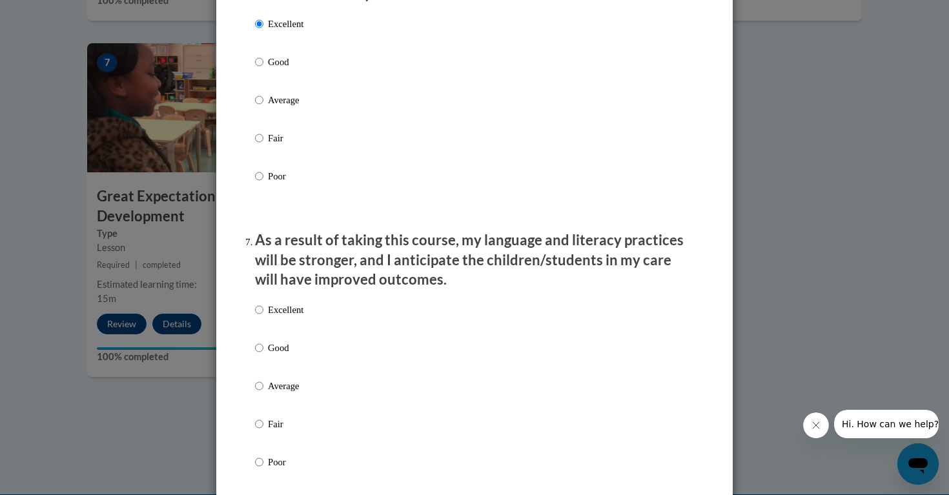
click at [280, 317] on p "Excellent" at bounding box center [286, 310] width 36 height 14
click at [263, 317] on input "Excellent" at bounding box center [259, 310] width 8 height 14
radio input "true"
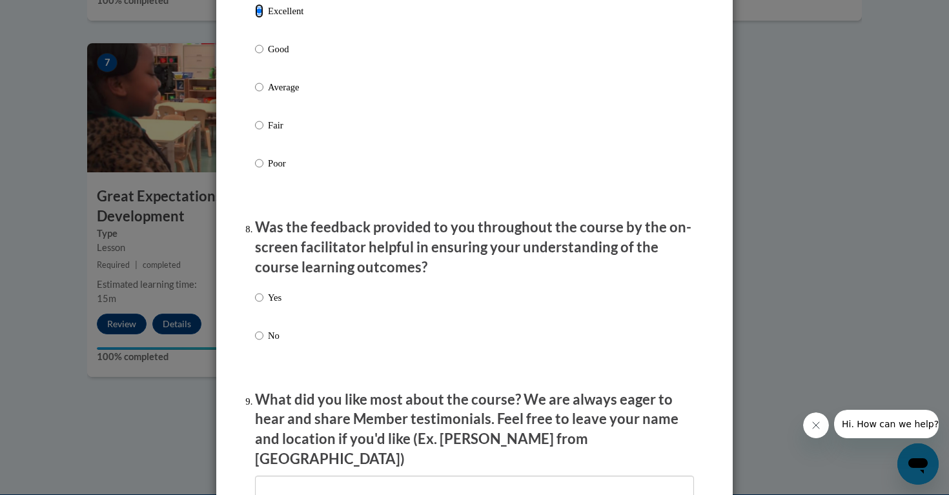
scroll to position [1821, 0]
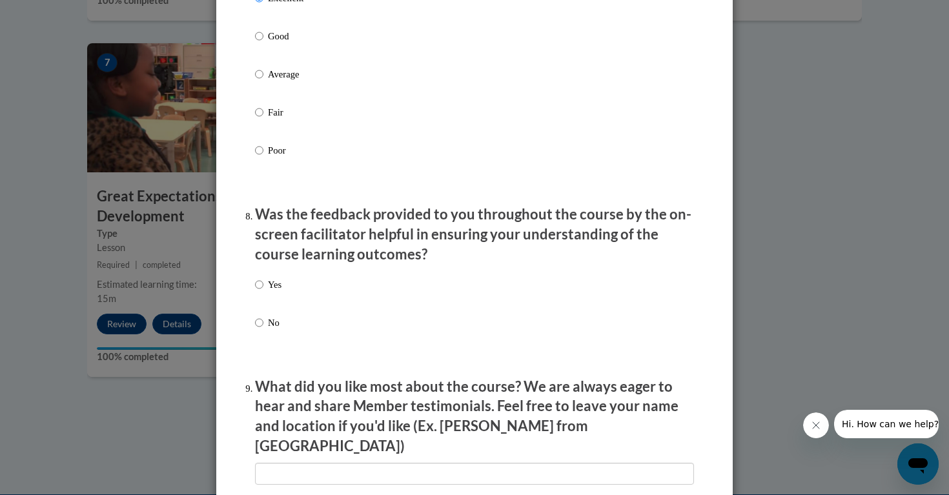
click at [274, 292] on p "Yes" at bounding box center [275, 285] width 14 height 14
click at [263, 292] on input "Yes" at bounding box center [259, 285] width 8 height 14
radio input "true"
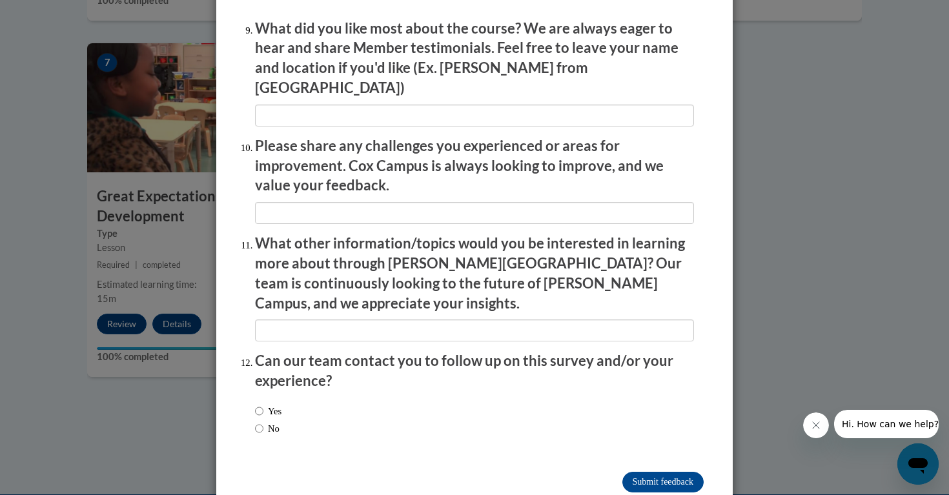
scroll to position [2191, 0]
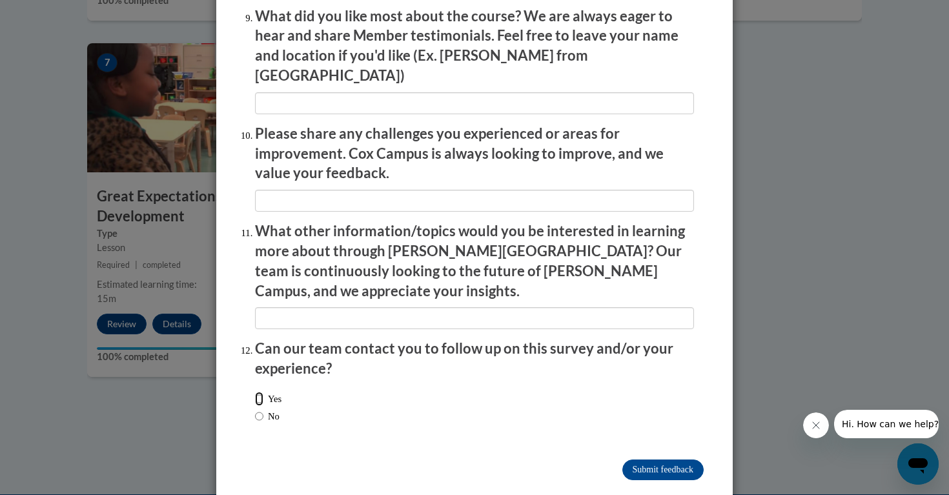
click at [260, 392] on input "Yes" at bounding box center [259, 399] width 8 height 14
radio input "true"
click at [648, 460] on input "Submit feedback" at bounding box center [663, 470] width 81 height 21
